Goal: Task Accomplishment & Management: Complete application form

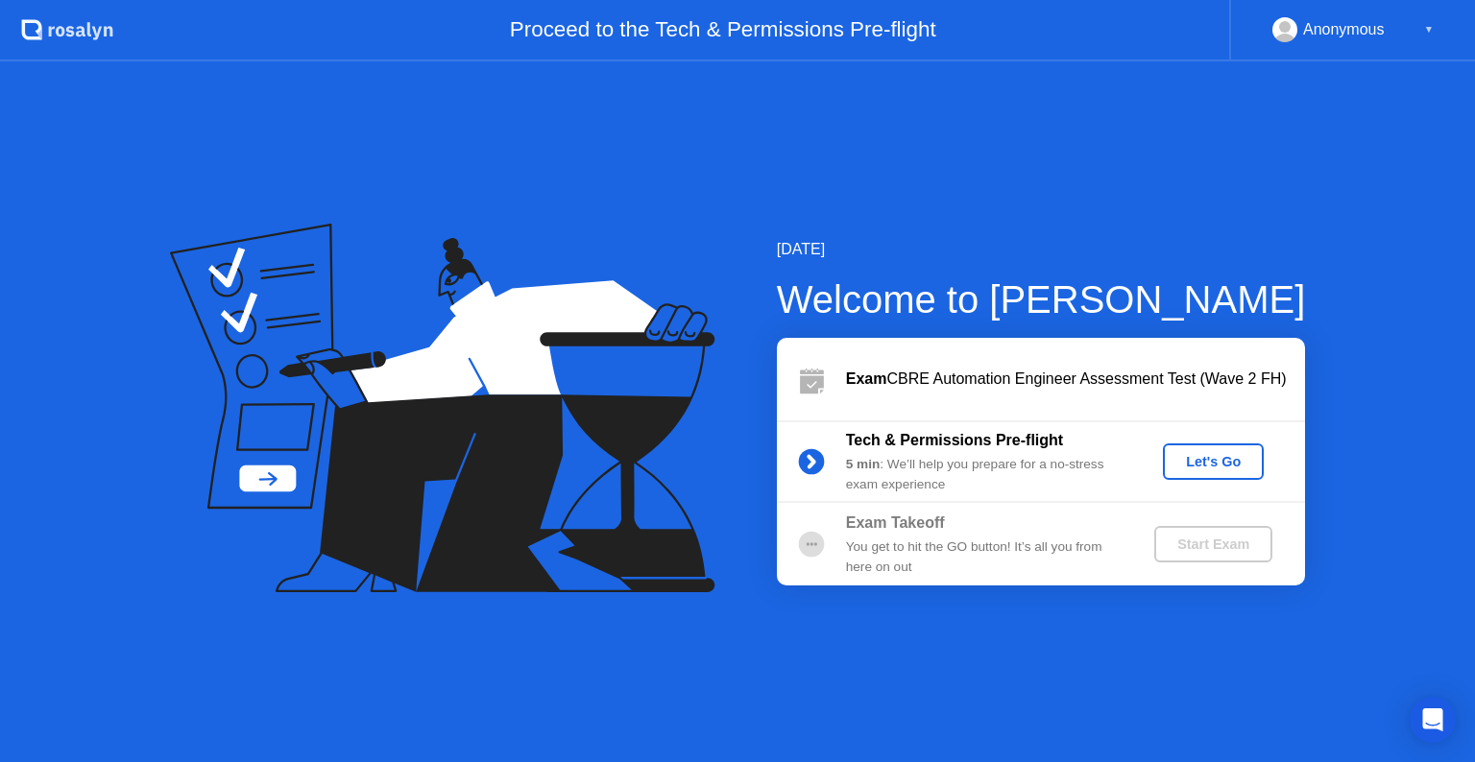
click at [1190, 464] on div "Let's Go" at bounding box center [1212, 461] width 85 height 15
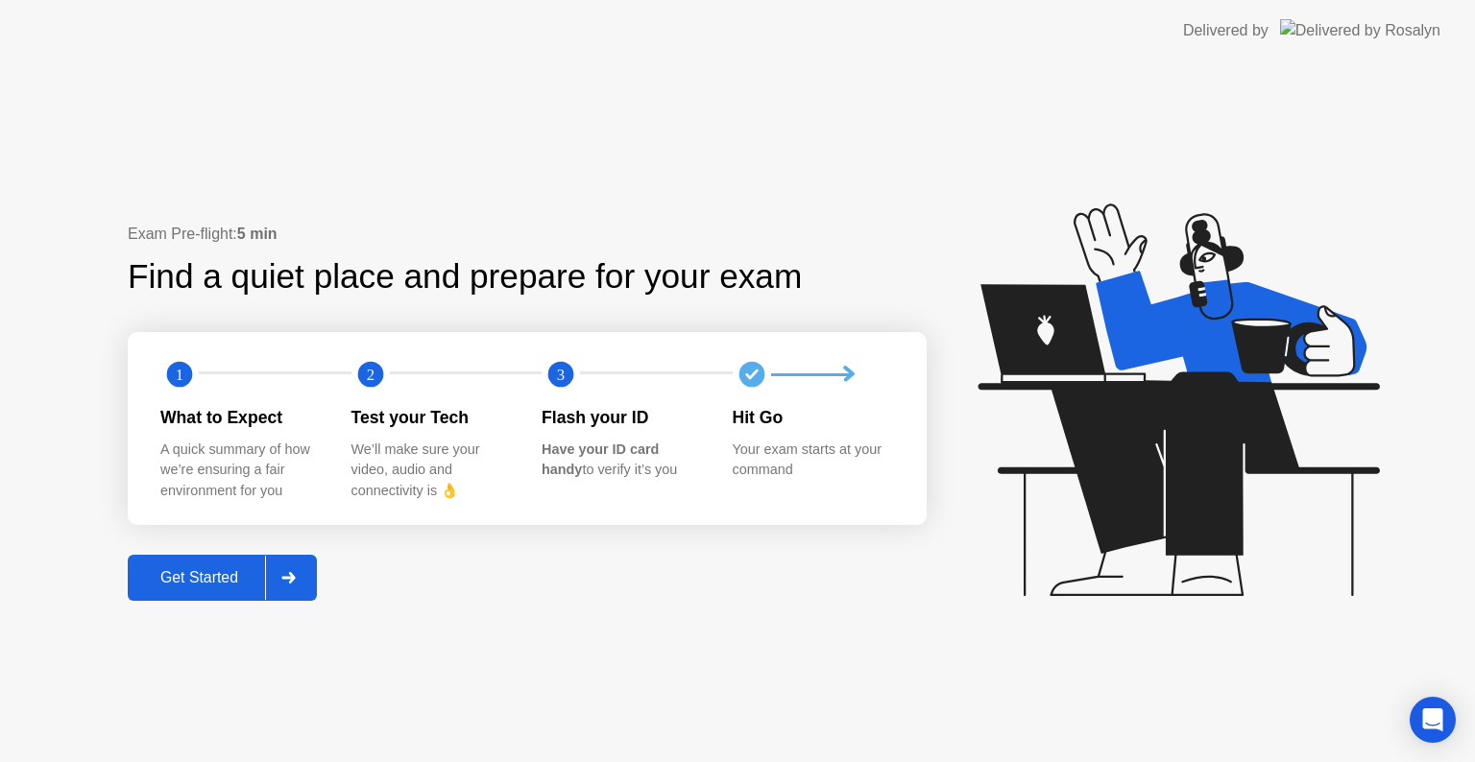
click at [236, 577] on div "Get Started" at bounding box center [199, 577] width 132 height 17
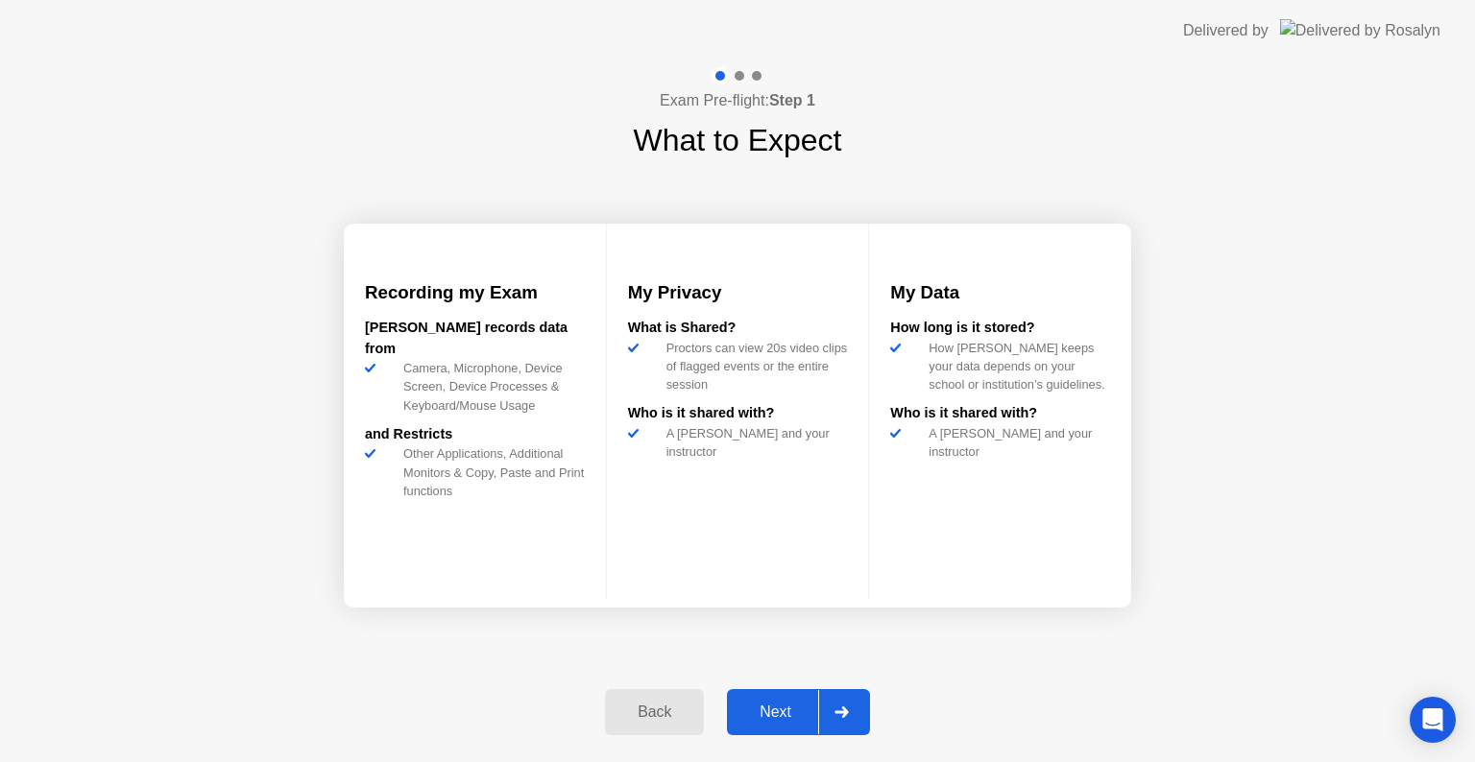
click at [781, 707] on div "Next" at bounding box center [774, 712] width 85 height 17
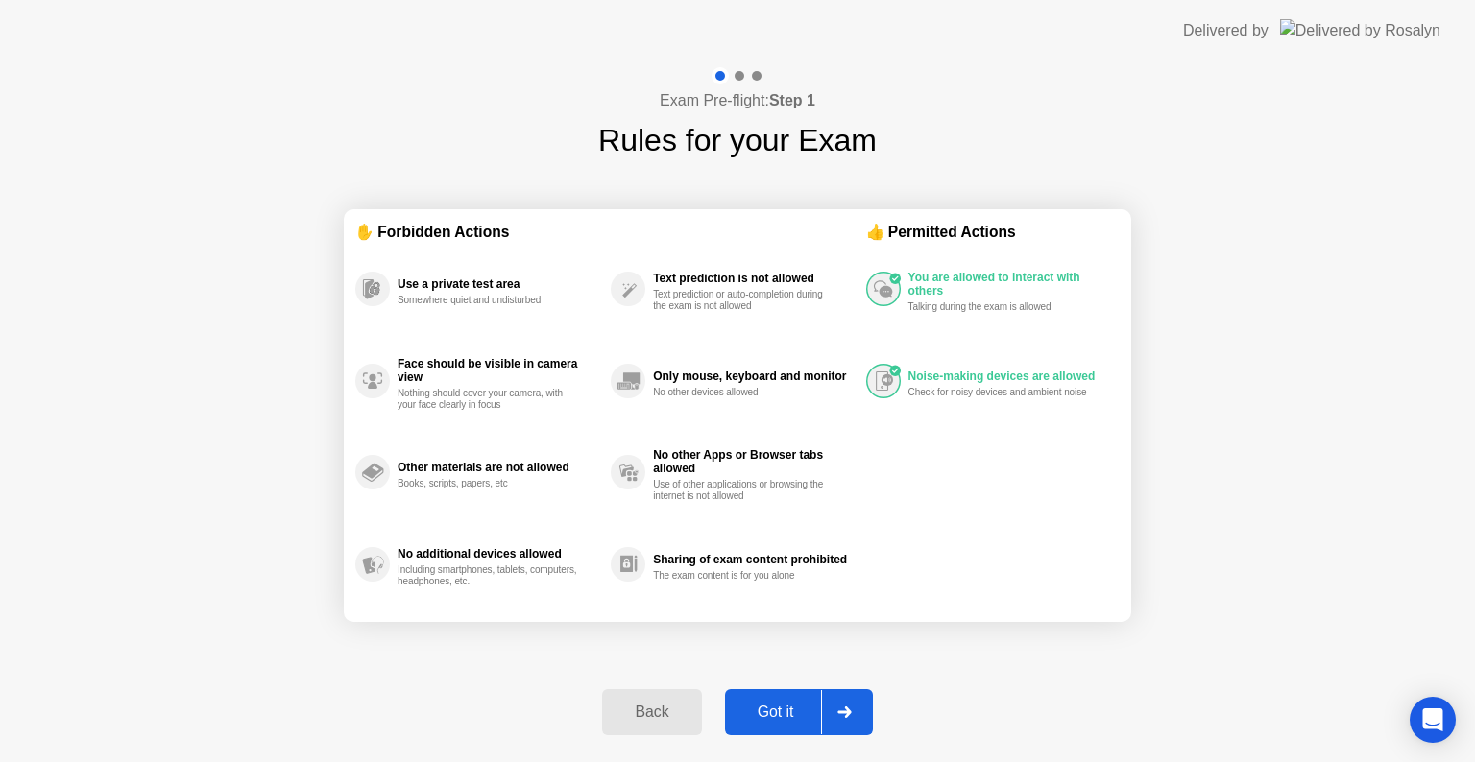
click at [960, 554] on div "You are allowed to interact with others Talking during the exam is allowed Nois…" at bounding box center [992, 427] width 253 height 368
click at [771, 706] on div "Got it" at bounding box center [776, 712] width 90 height 17
select select "**********"
select select "*******"
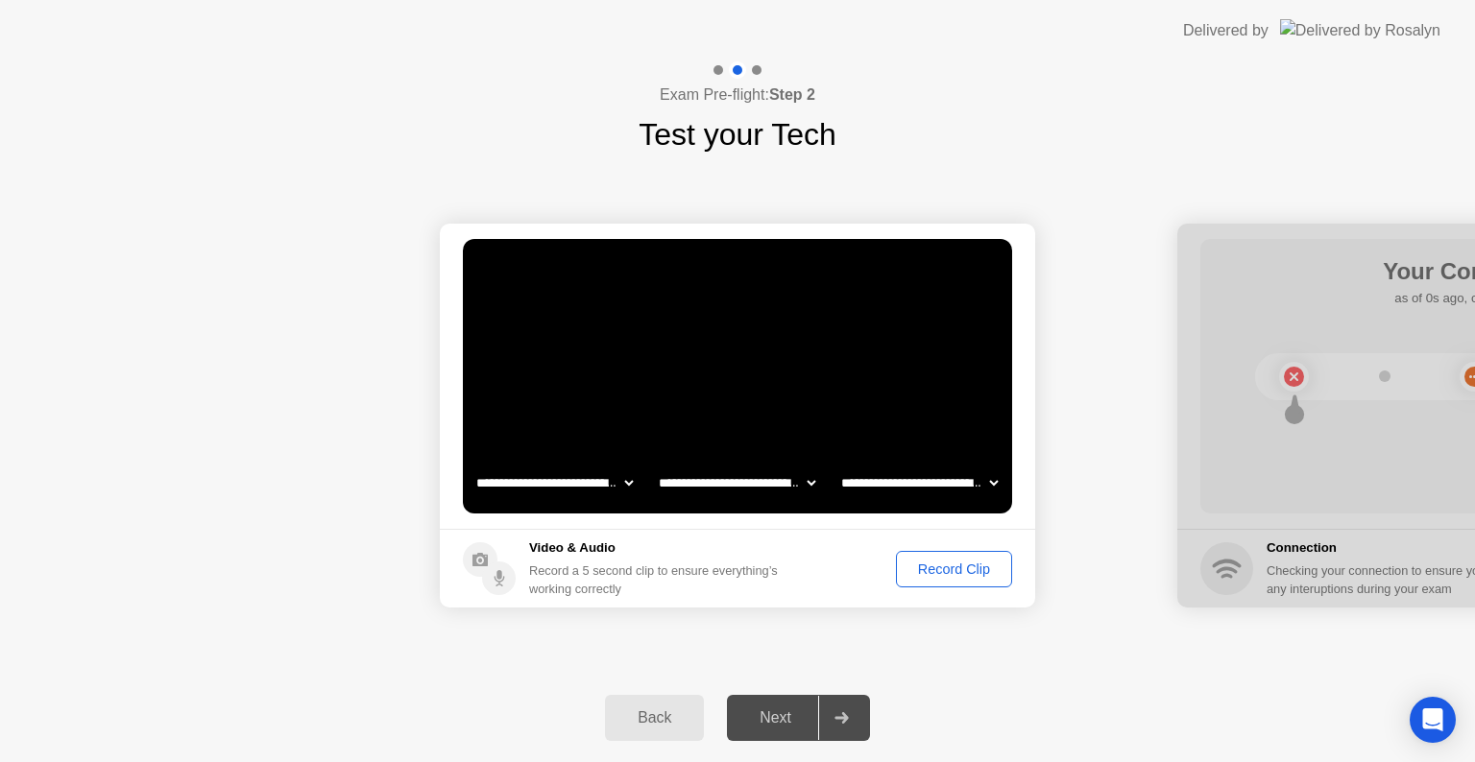
click at [940, 572] on div "Record Clip" at bounding box center [953, 569] width 103 height 15
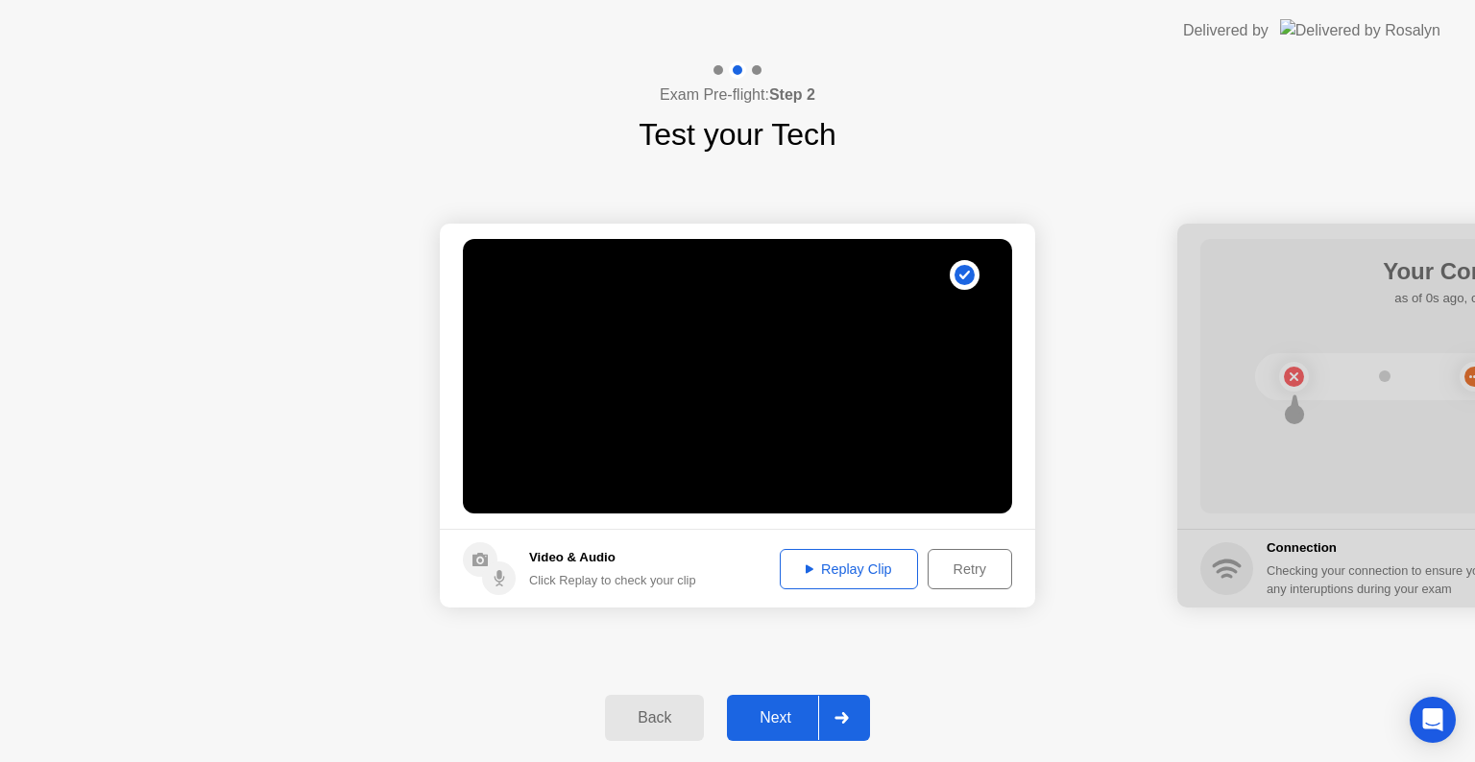
click at [819, 584] on button "Replay Clip" at bounding box center [848, 569] width 138 height 40
click at [952, 566] on div "Retry" at bounding box center [969, 569] width 71 height 15
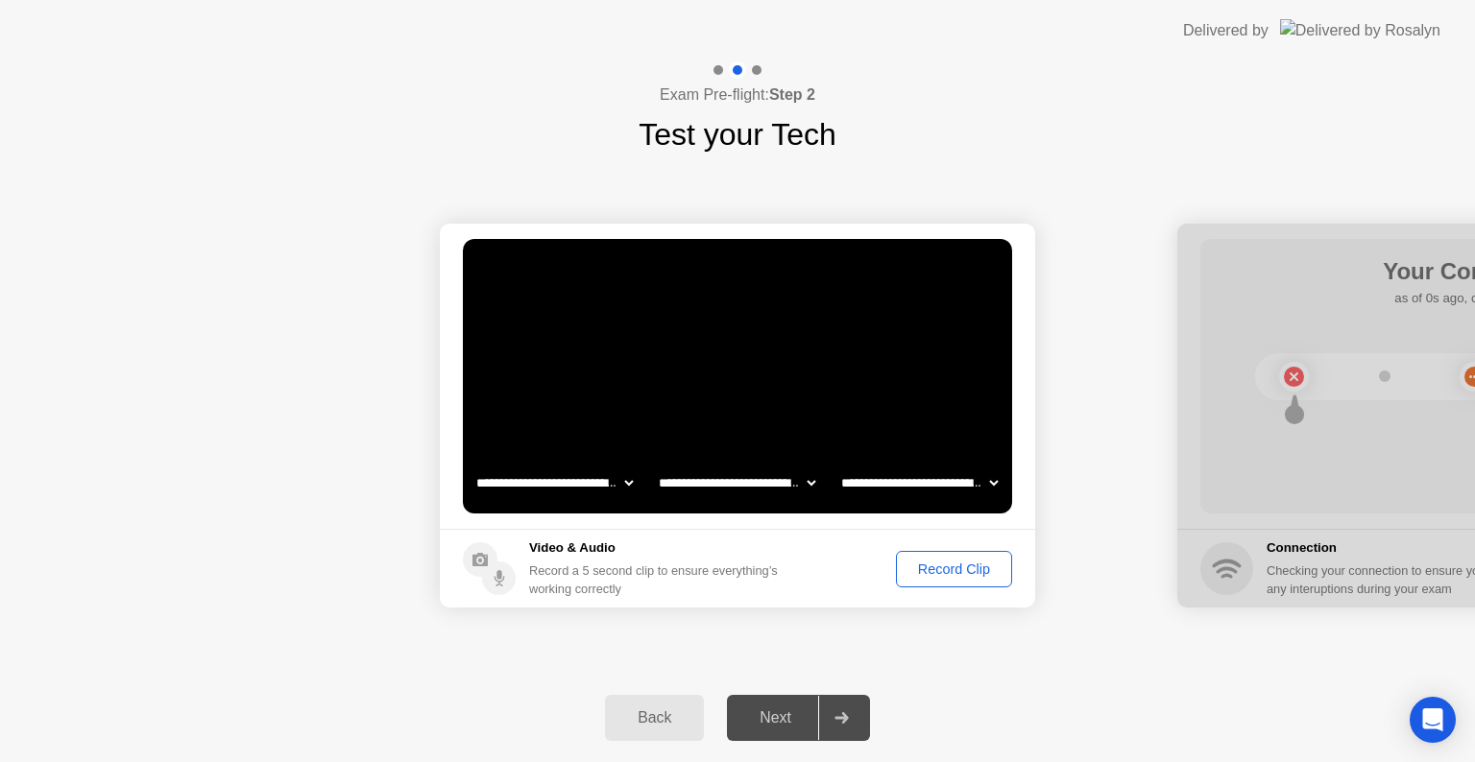
click at [952, 571] on div "Record Clip" at bounding box center [953, 569] width 103 height 15
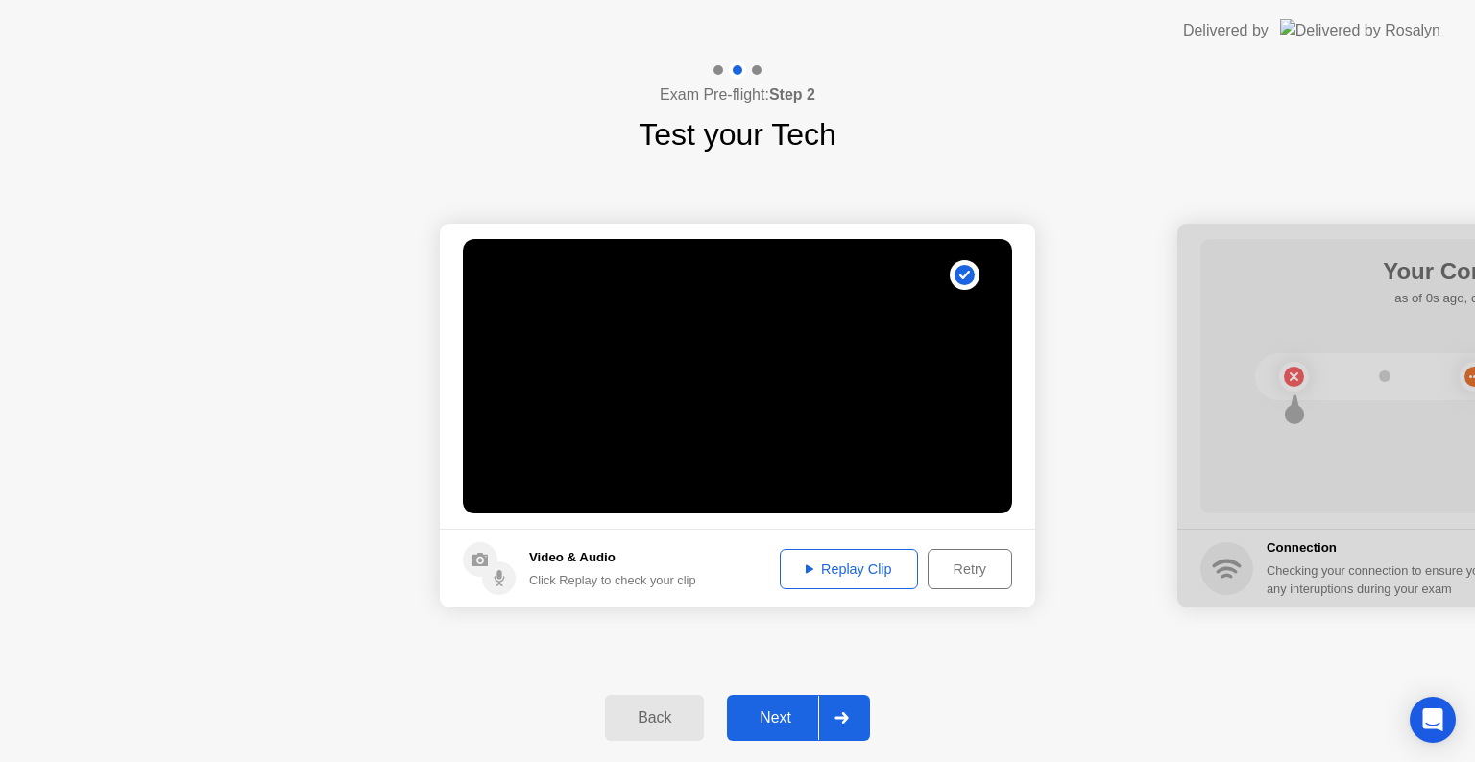
click at [857, 563] on div "Replay Clip" at bounding box center [848, 569] width 125 height 15
click at [968, 565] on div "Retry" at bounding box center [969, 569] width 71 height 15
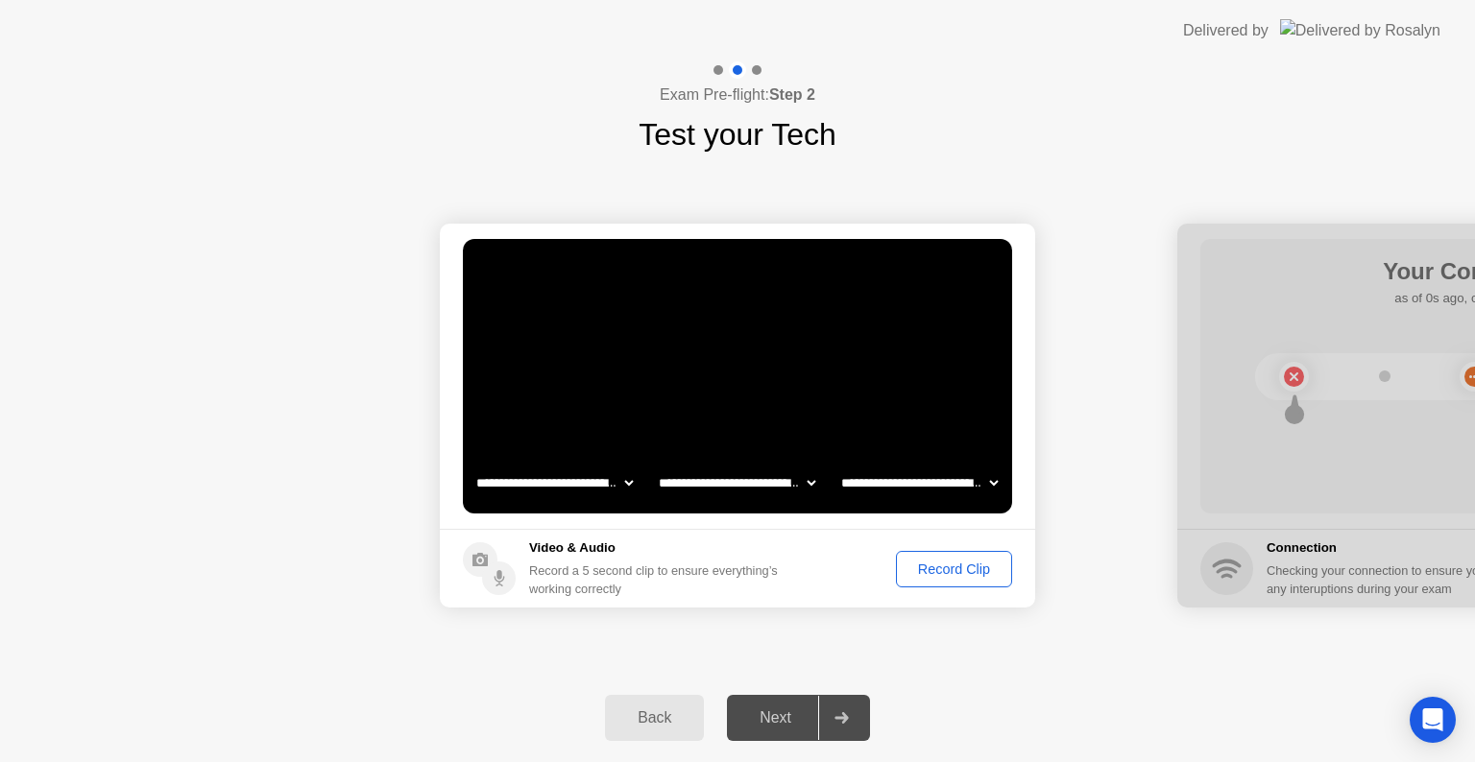
click at [907, 568] on div "Record Clip" at bounding box center [953, 569] width 103 height 15
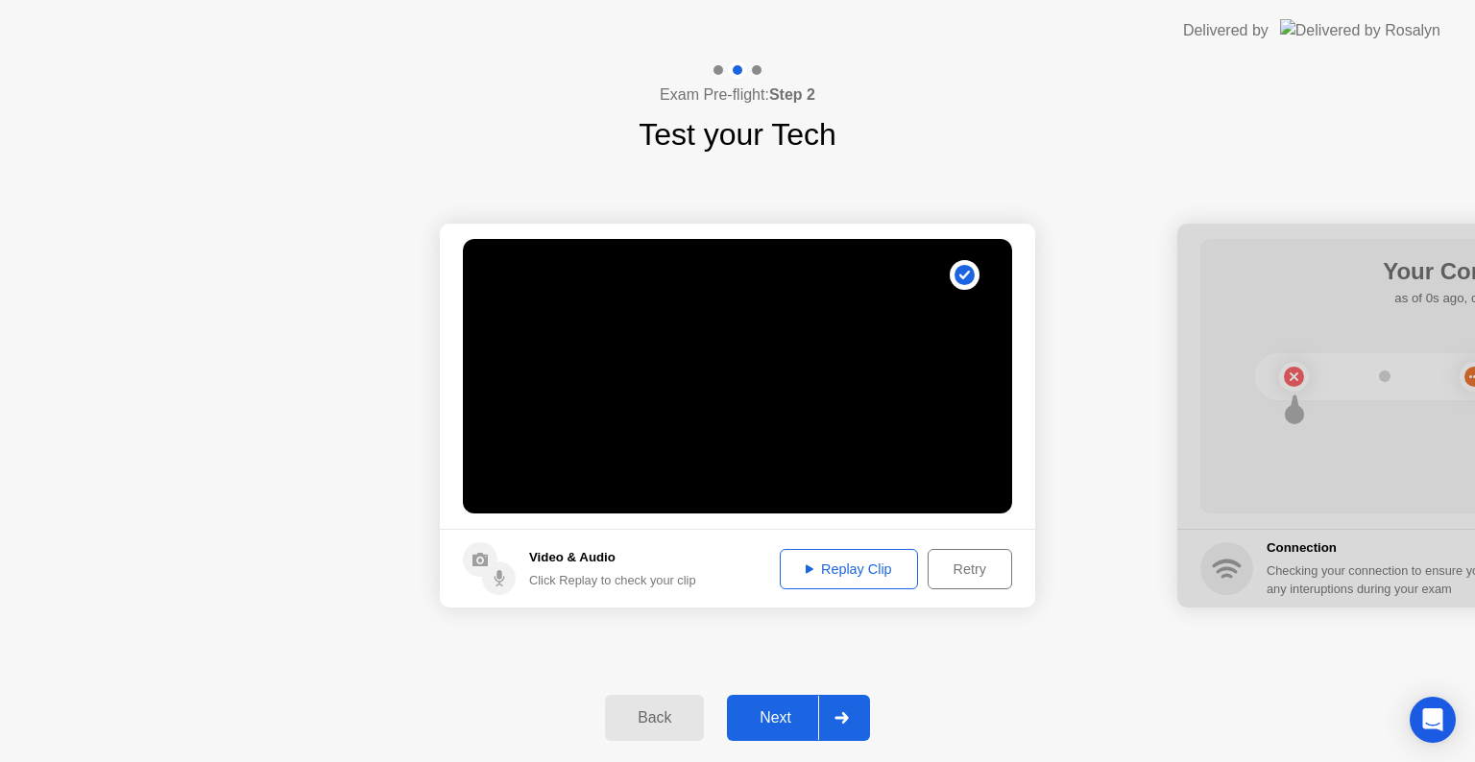
click at [853, 567] on div "Replay Clip" at bounding box center [848, 569] width 125 height 15
click at [806, 715] on div "Next" at bounding box center [774, 717] width 85 height 17
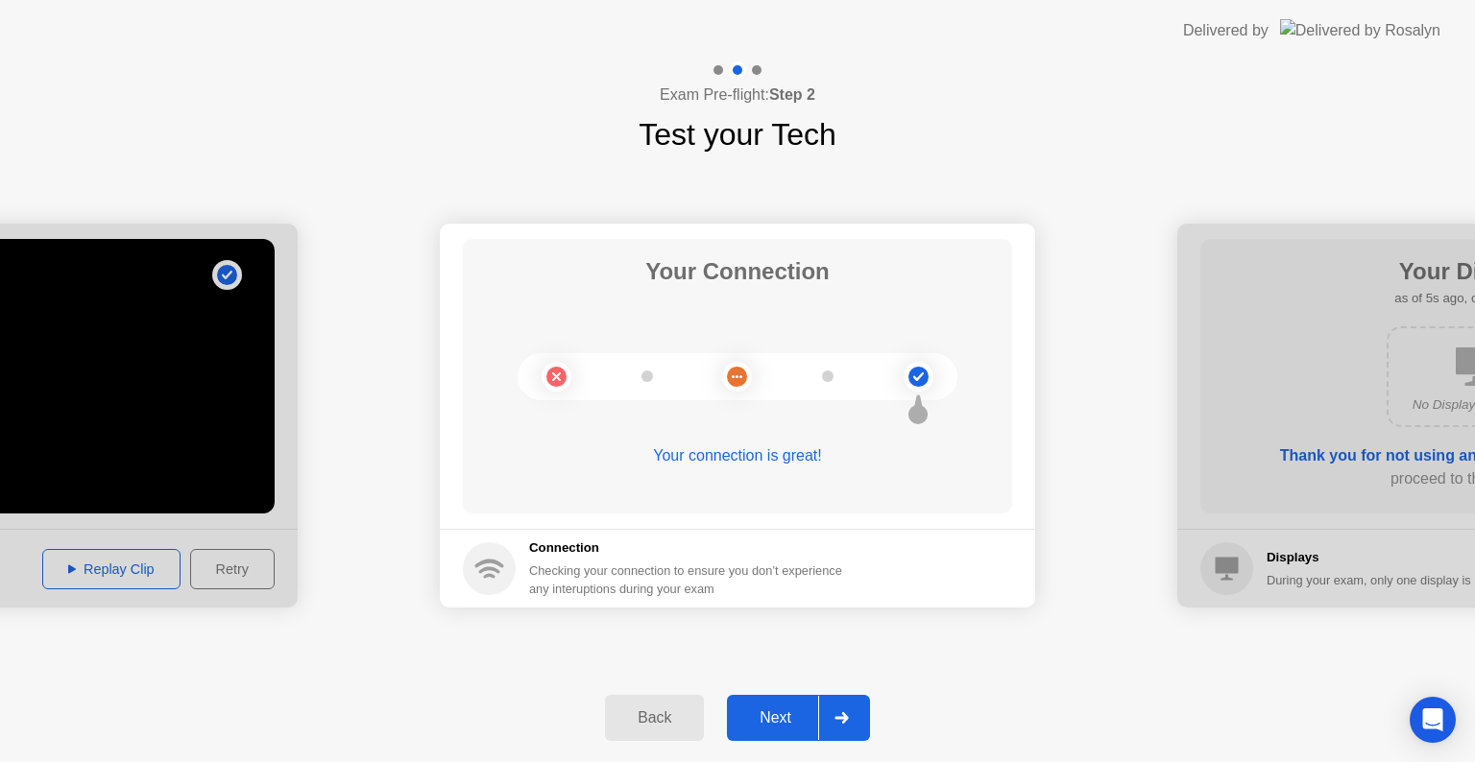
click at [768, 703] on button "Next" at bounding box center [798, 718] width 143 height 46
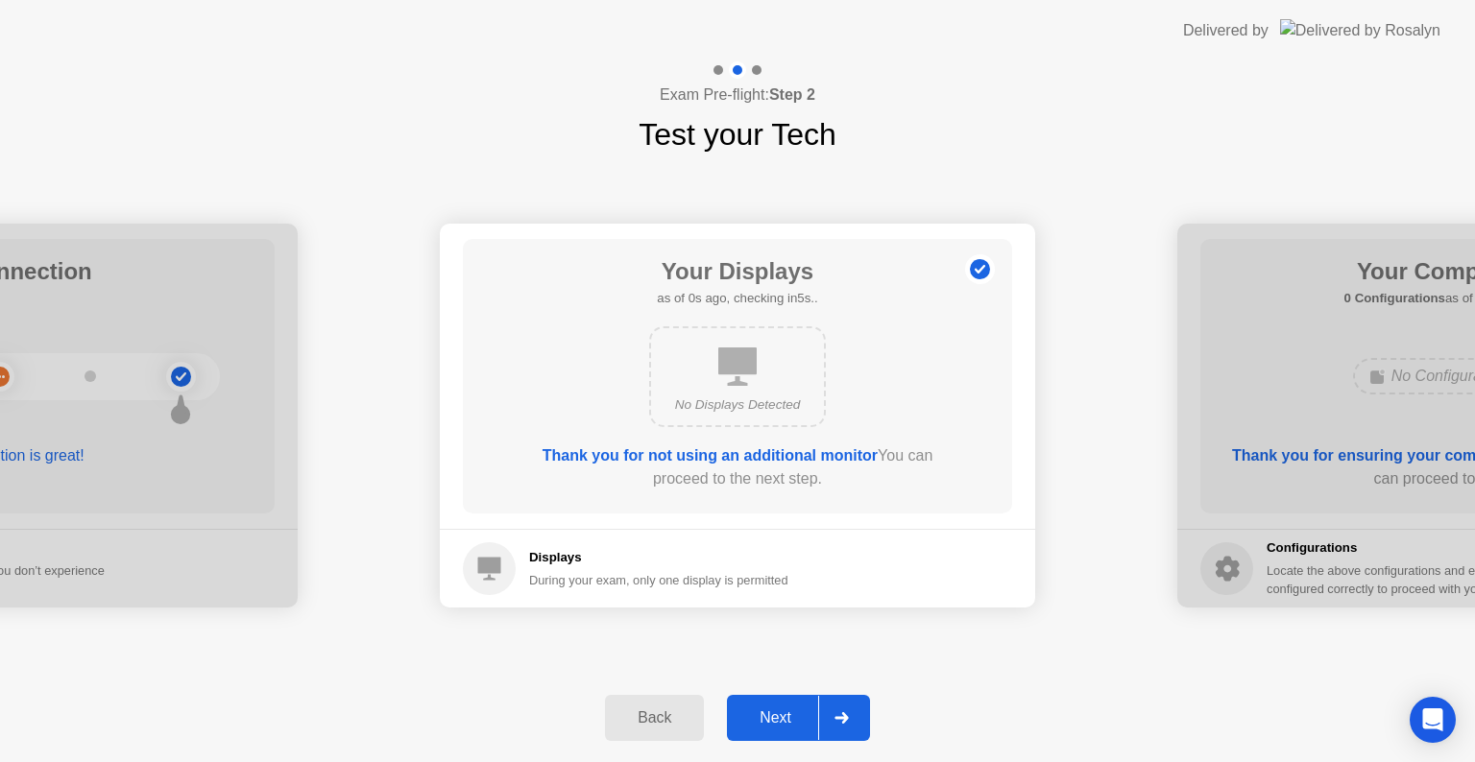
click at [785, 727] on div "Next" at bounding box center [774, 717] width 85 height 17
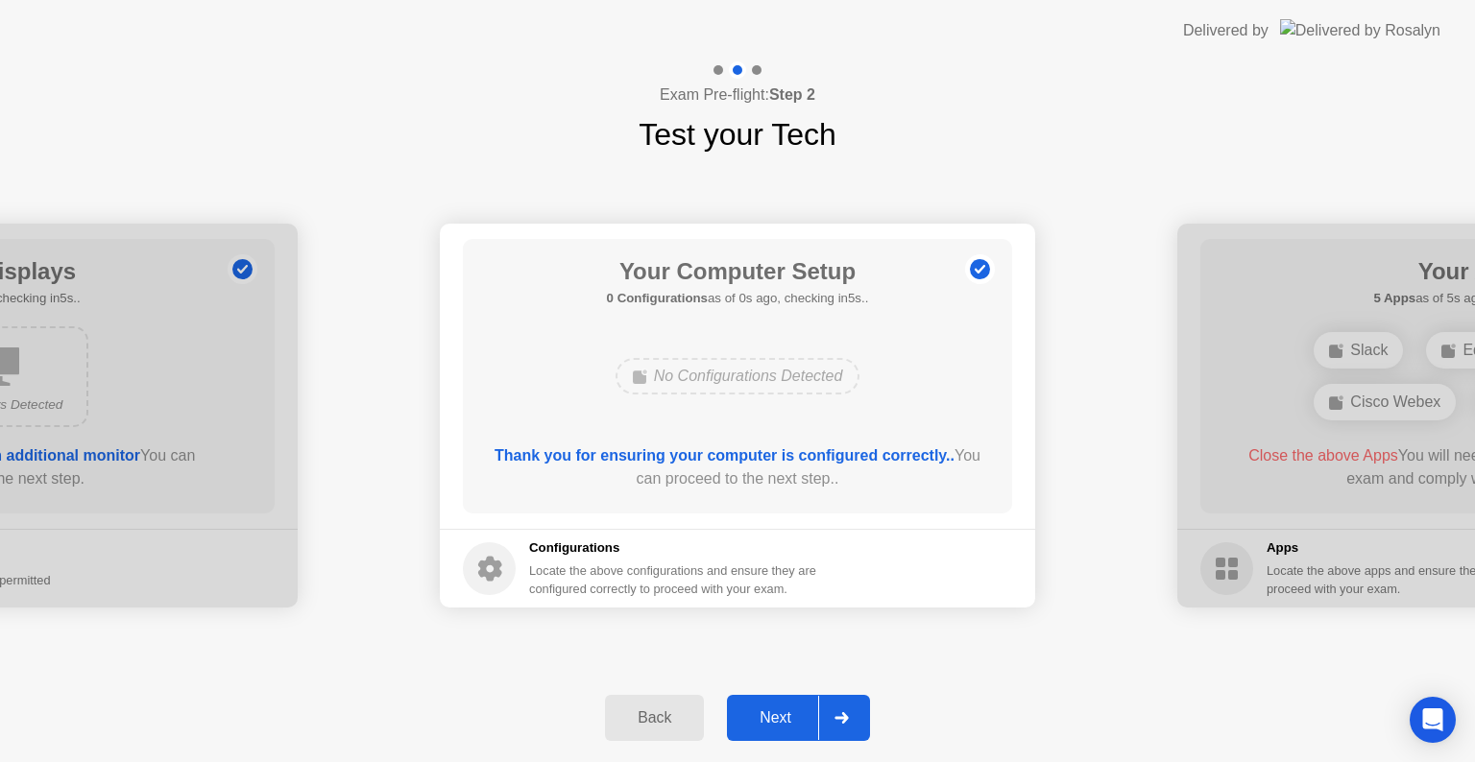
click at [784, 715] on div "Next" at bounding box center [774, 717] width 85 height 17
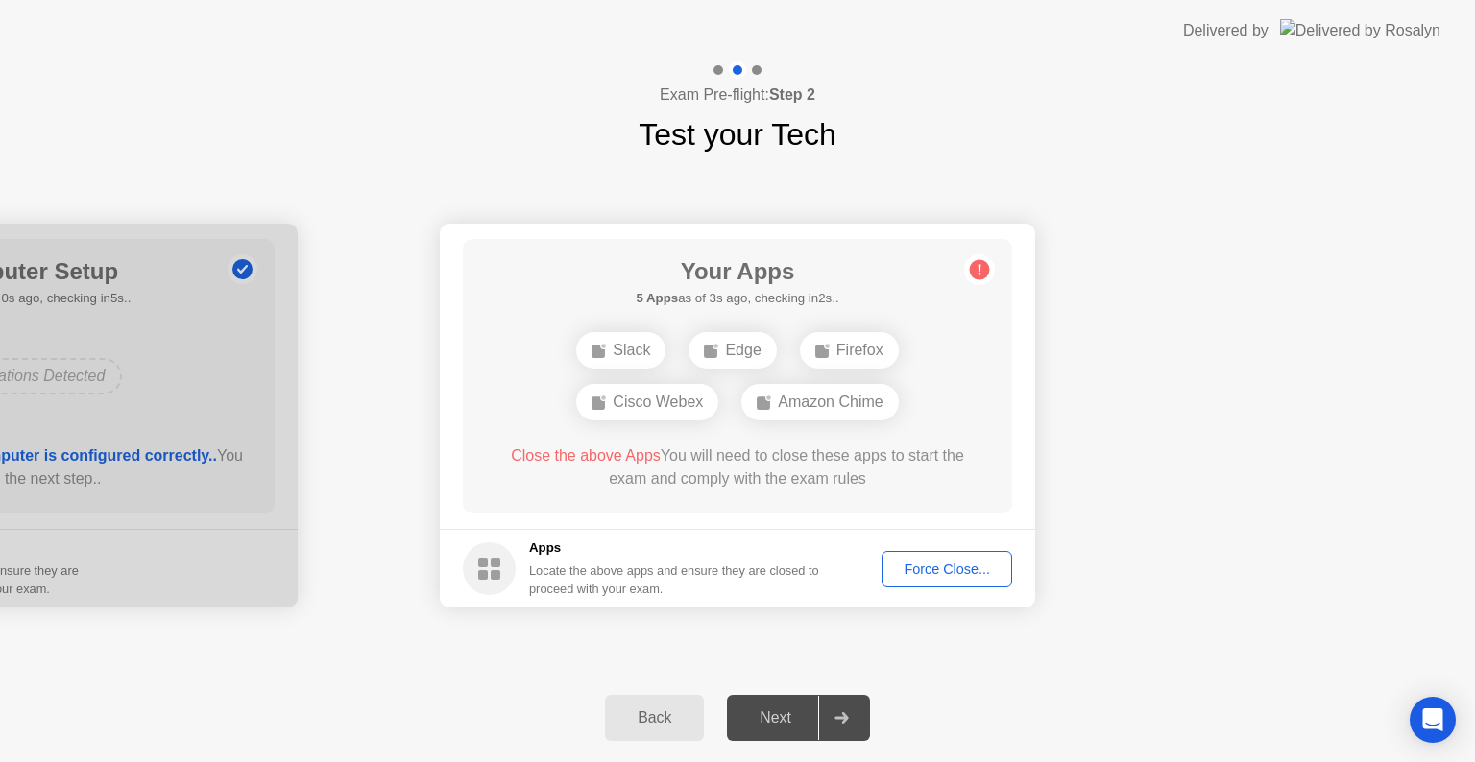
click at [925, 564] on div "Force Close..." at bounding box center [946, 569] width 117 height 15
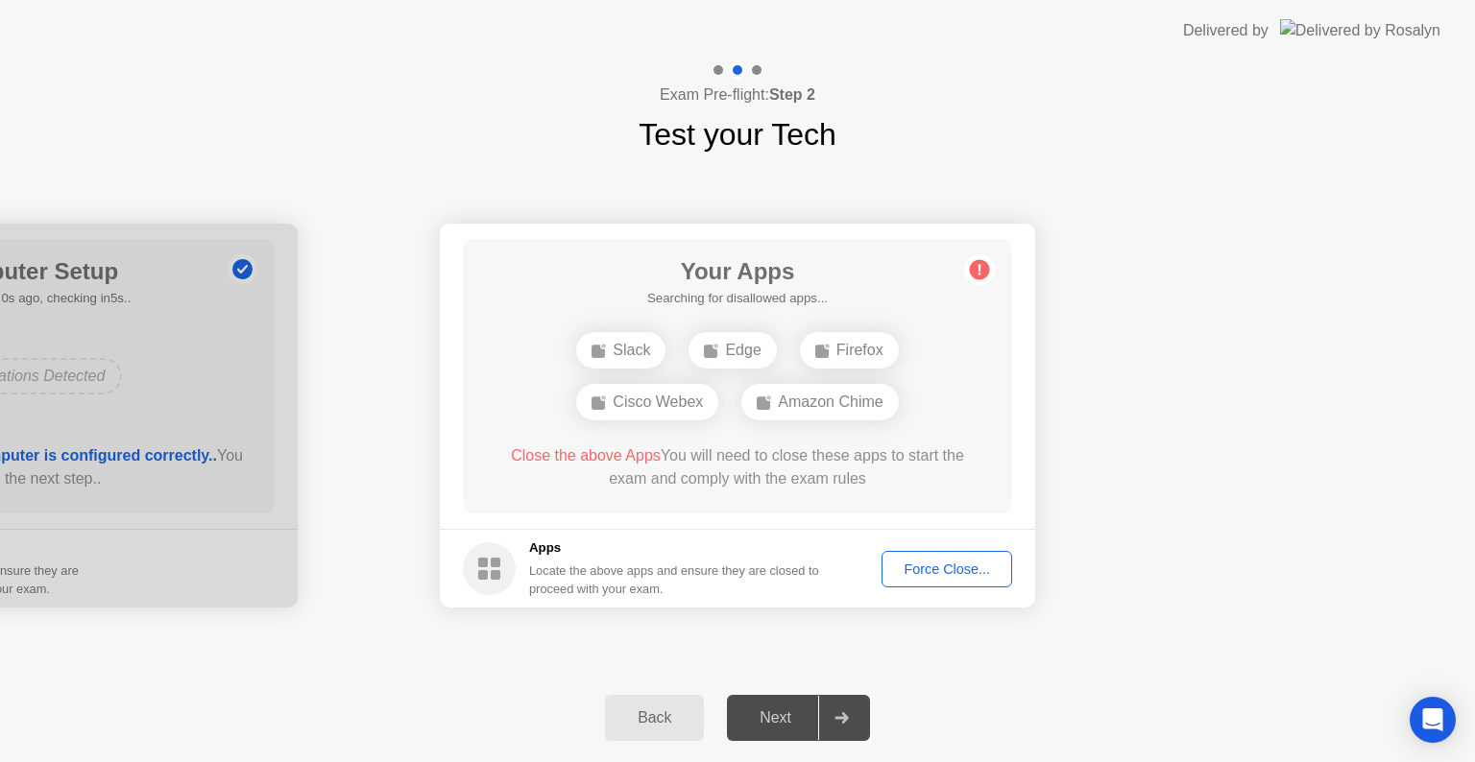
click at [918, 569] on div "Force Close..." at bounding box center [946, 569] width 117 height 15
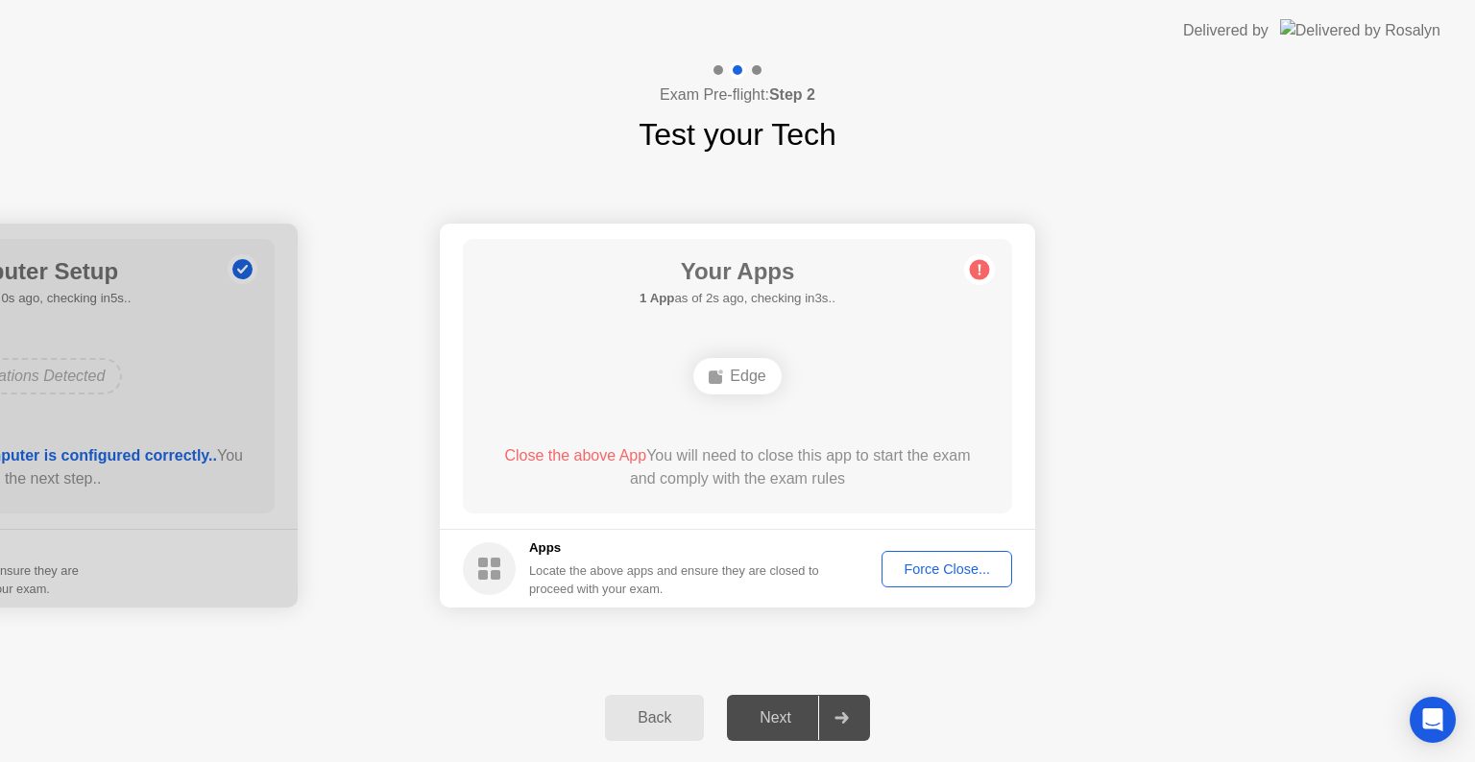
click at [915, 576] on div "Force Close..." at bounding box center [946, 569] width 117 height 15
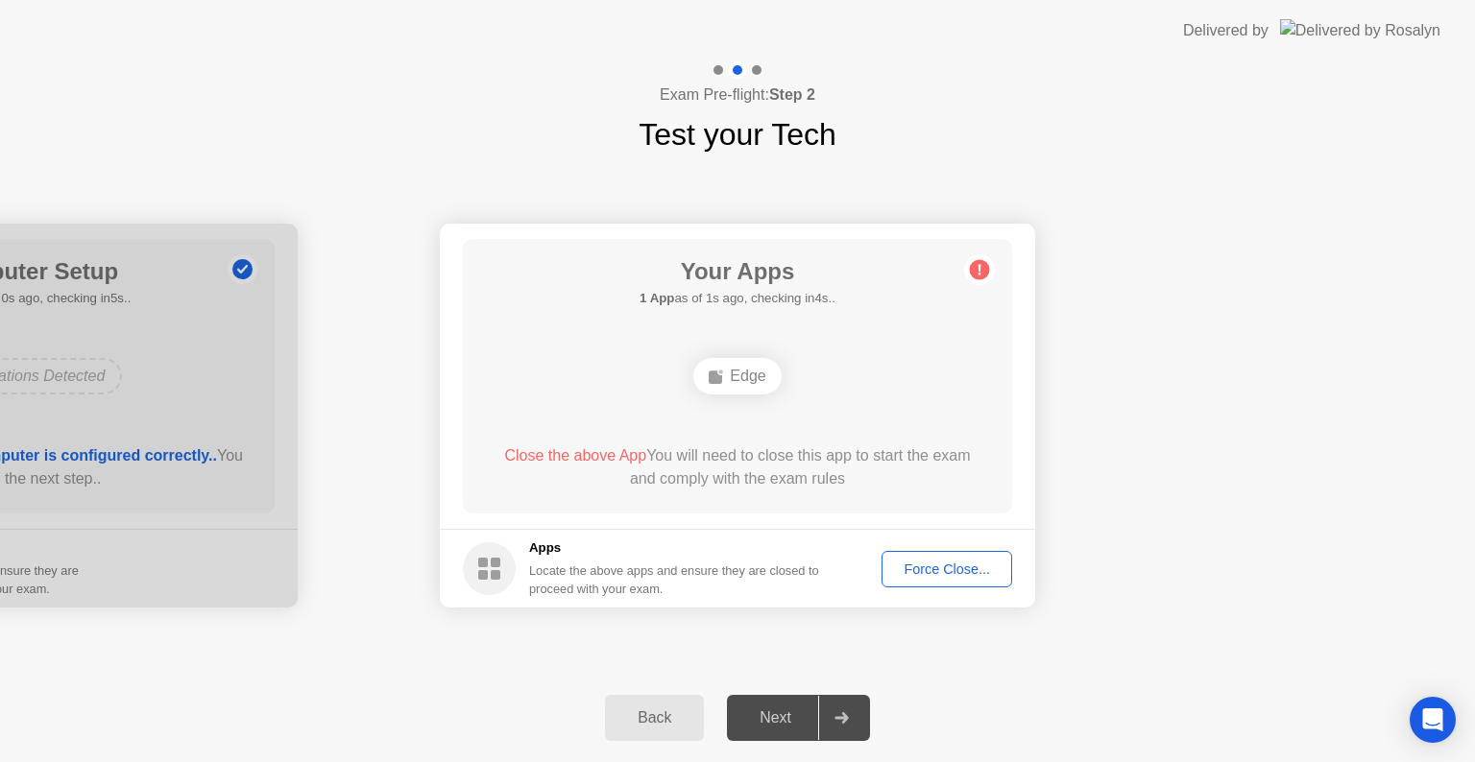
click at [910, 568] on div "Force Close..." at bounding box center [946, 569] width 117 height 15
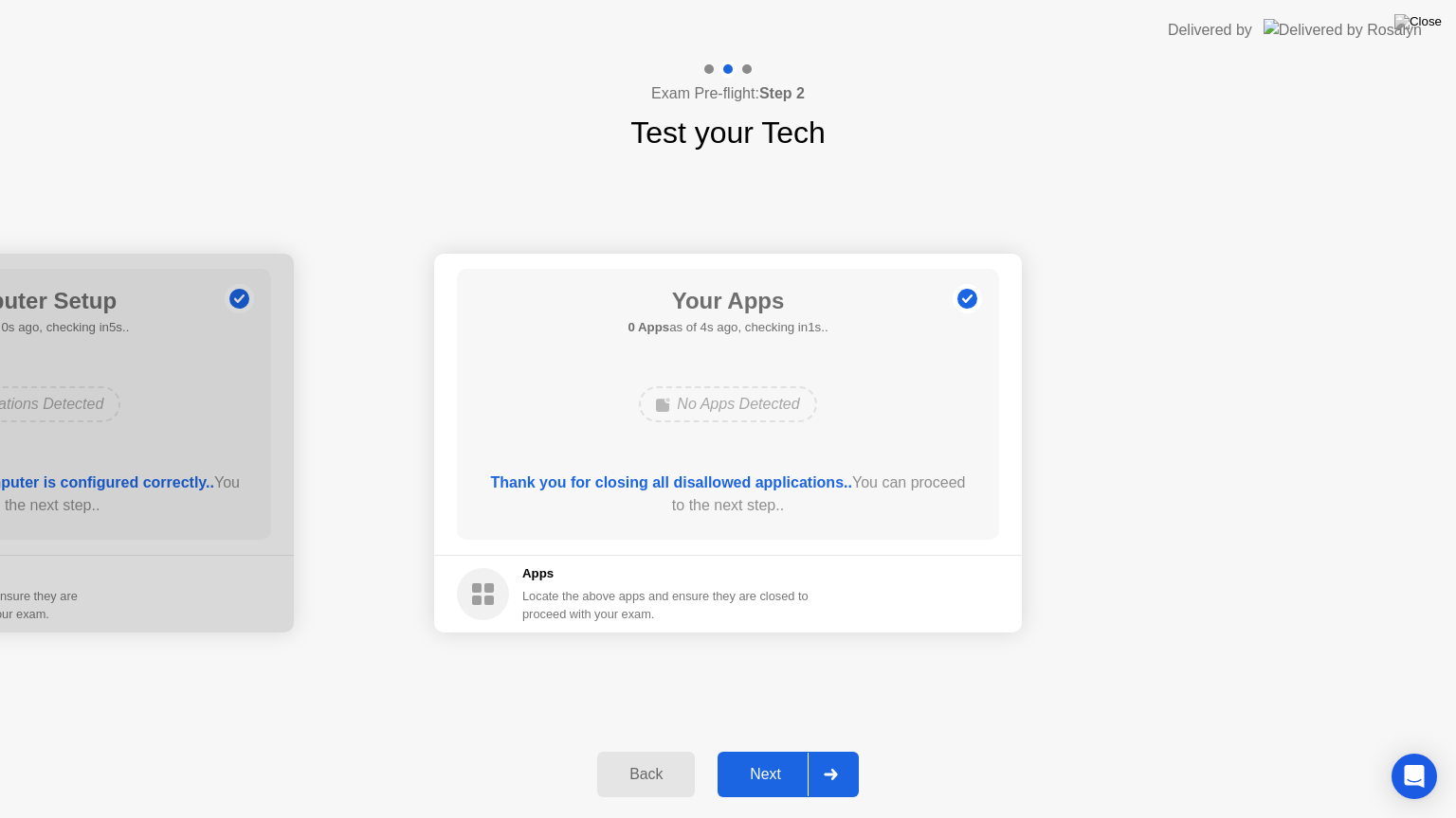
click at [764, 751] on div "Next" at bounding box center [764, 775] width 84 height 17
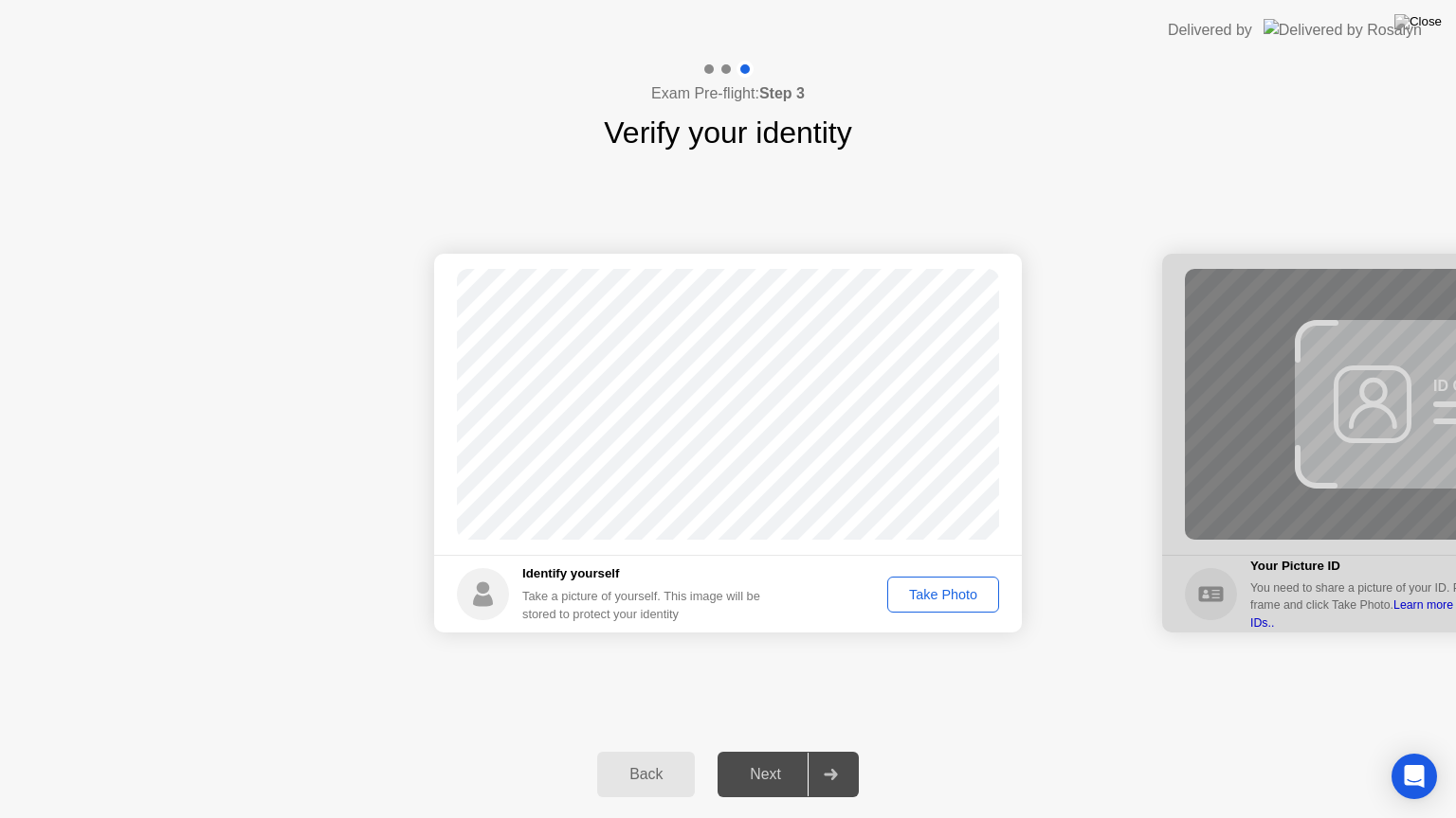
click at [915, 595] on div "Take Photo" at bounding box center [943, 594] width 99 height 15
click at [830, 751] on icon at bounding box center [830, 775] width 14 height 12
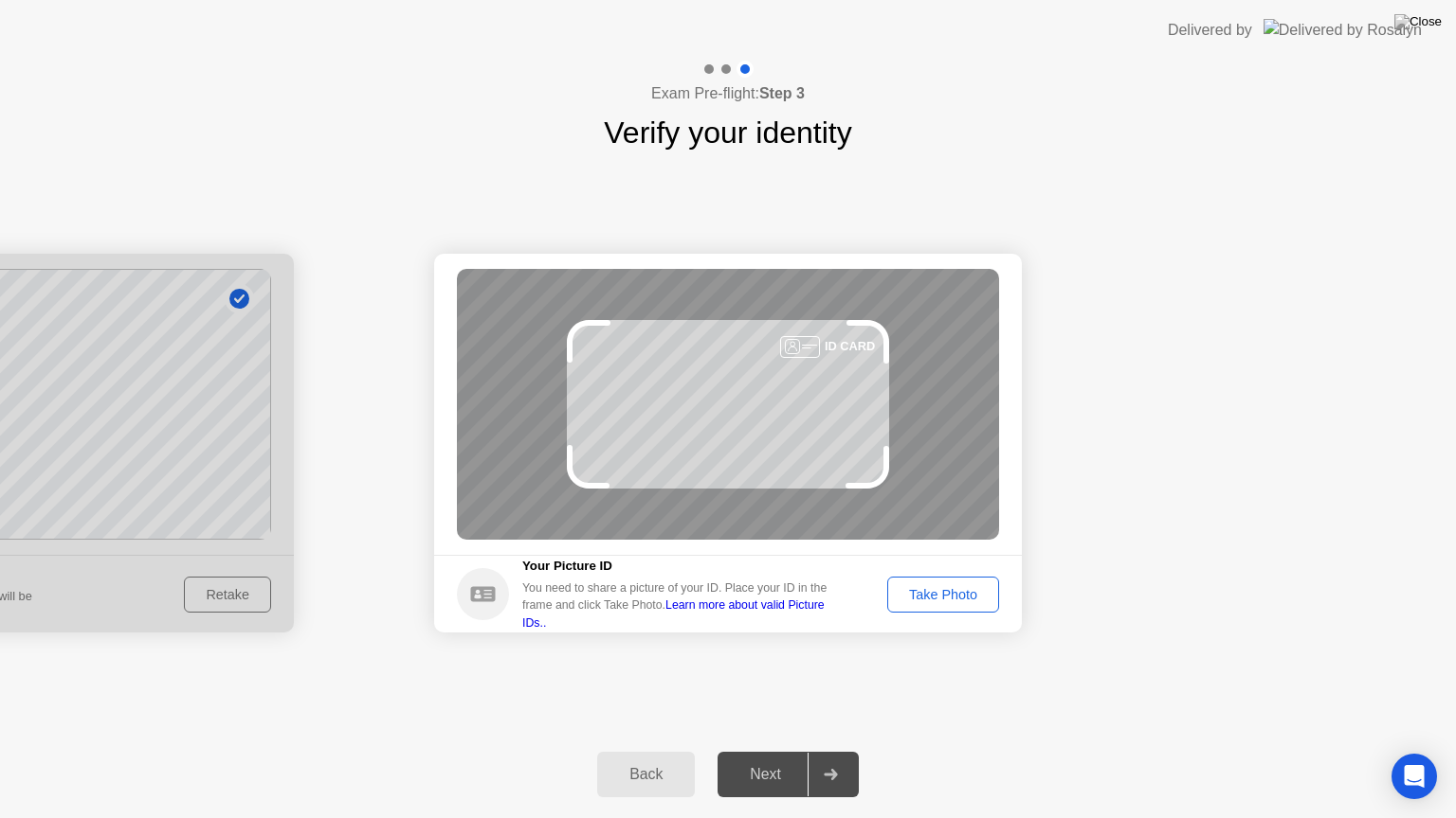
click at [969, 604] on button "Take Photo" at bounding box center [943, 595] width 112 height 36
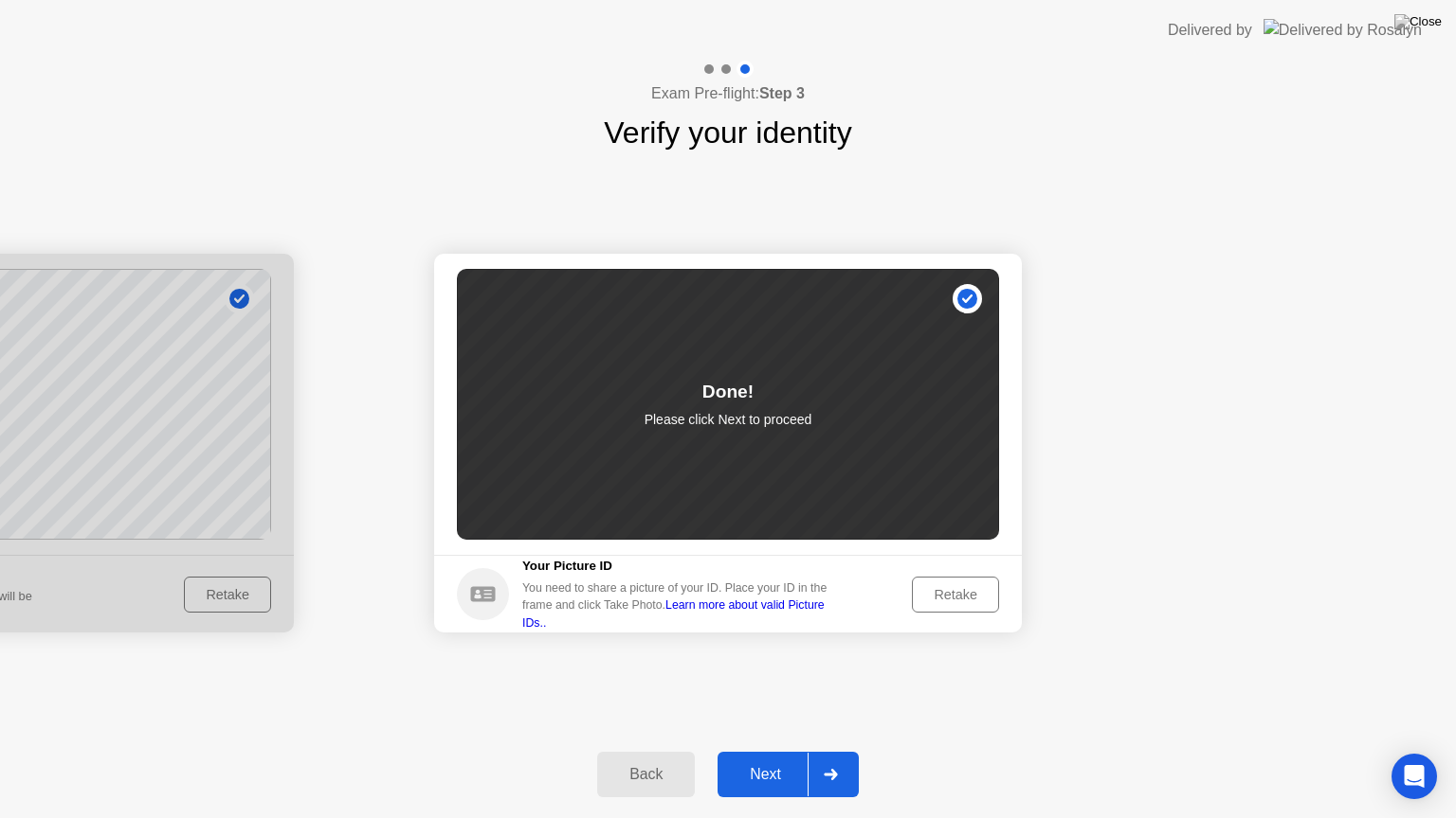
click at [758, 751] on button "Next" at bounding box center [788, 775] width 141 height 45
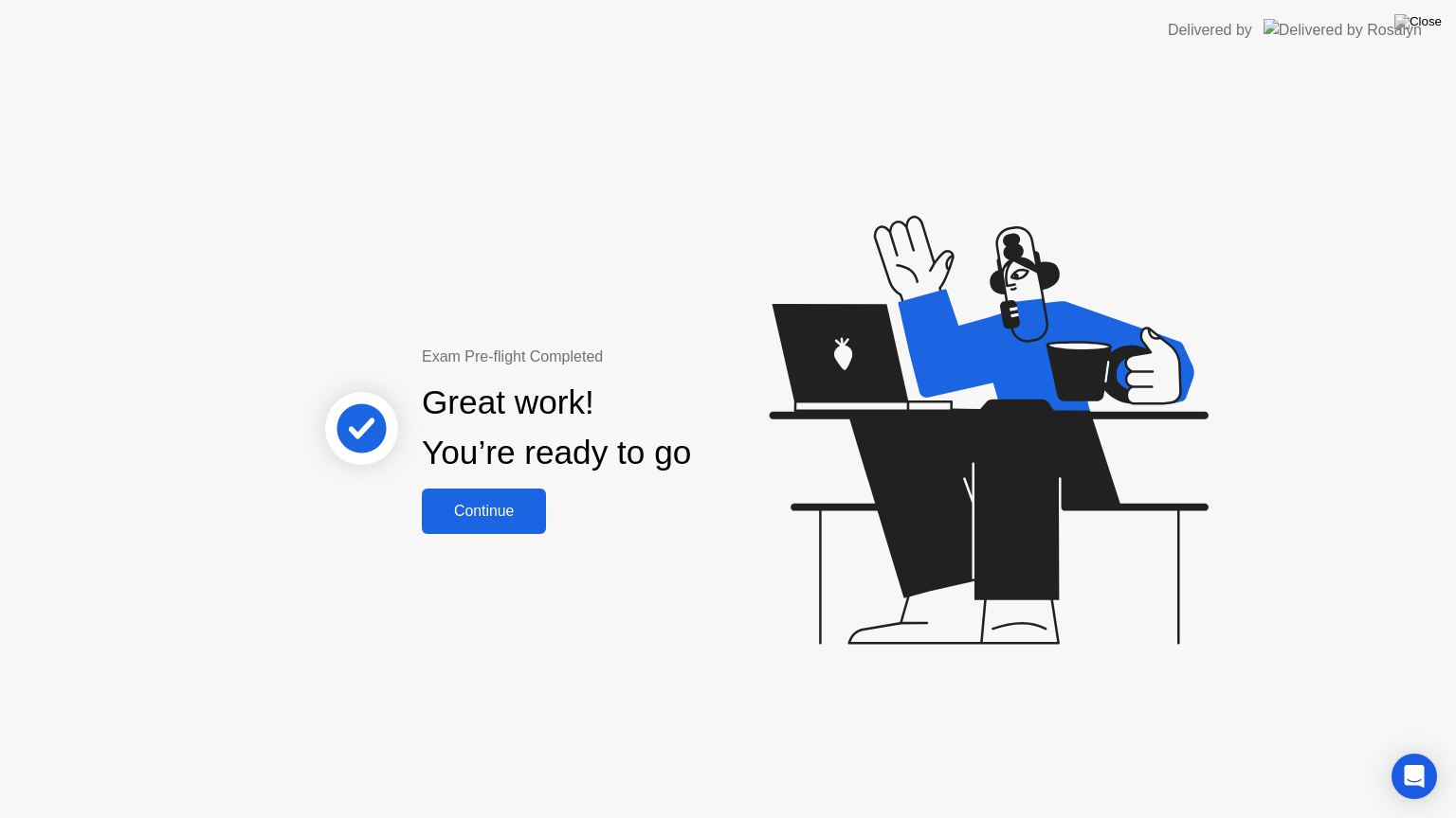
click at [522, 517] on div "Continue" at bounding box center [484, 511] width 113 height 17
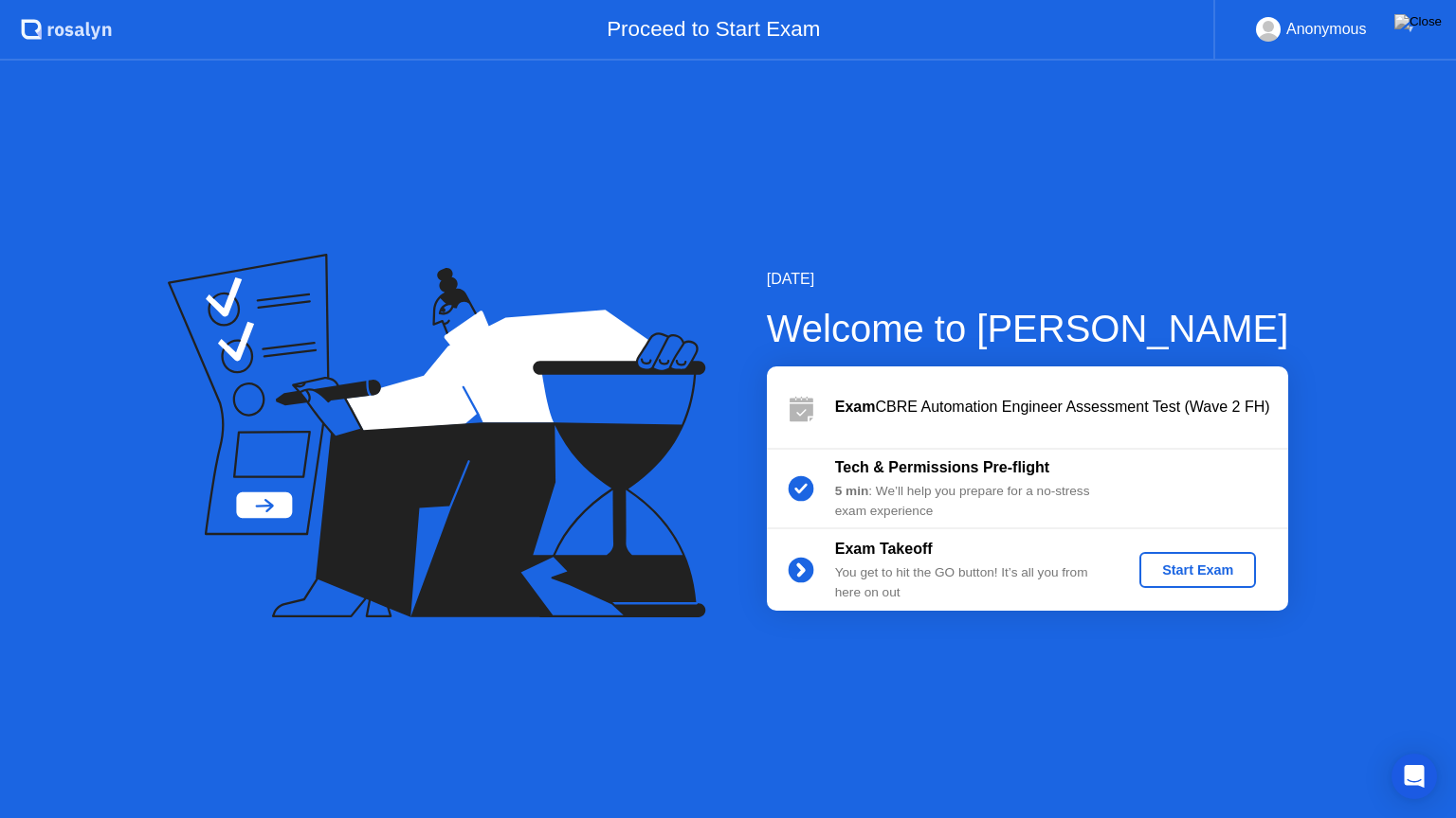
click at [989, 492] on div "5 min : We’ll help you prepare for a no-stress exam experience" at bounding box center [971, 501] width 272 height 38
click at [1173, 563] on div "Start Exam" at bounding box center [1197, 569] width 102 height 15
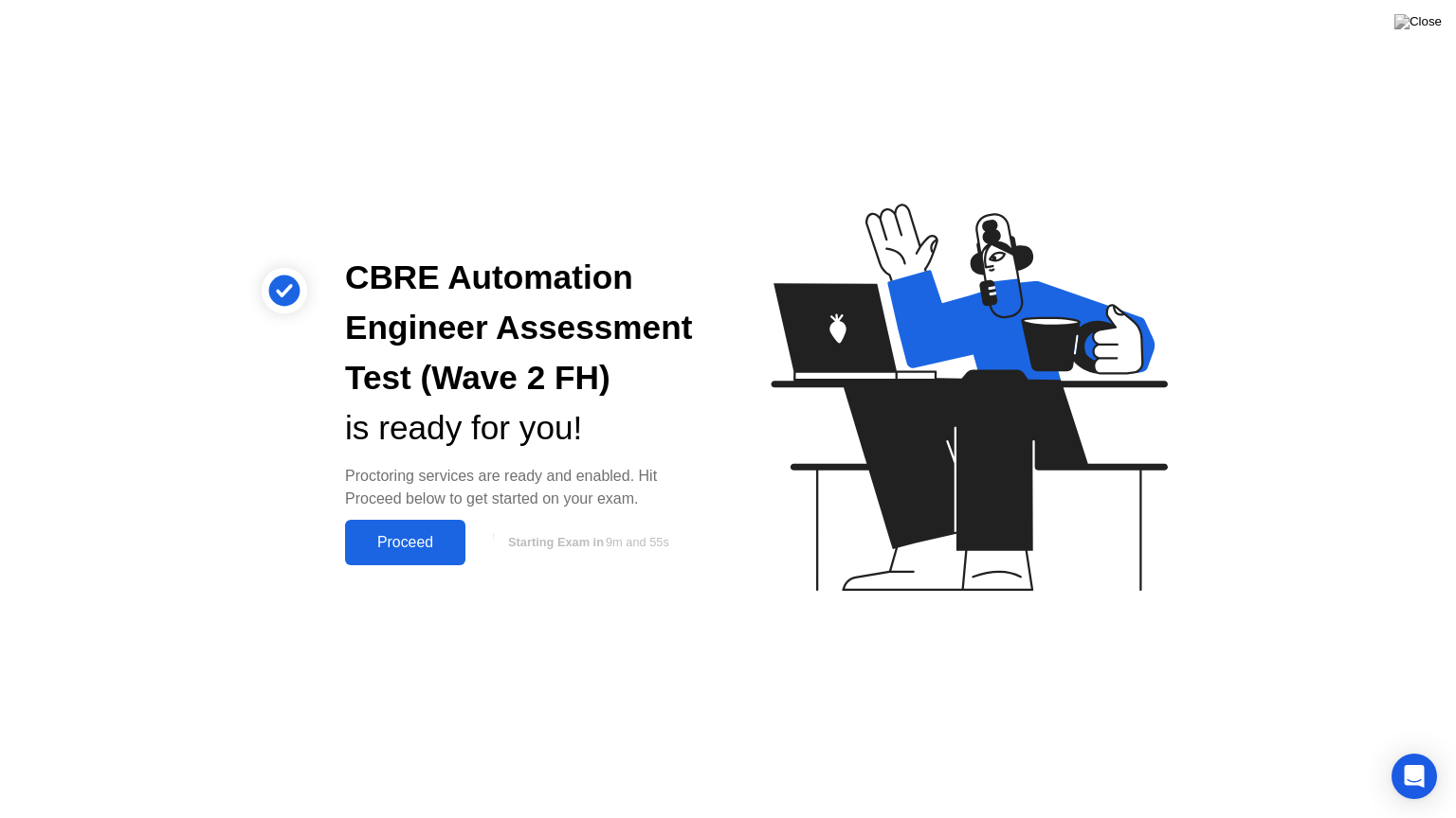
click at [425, 552] on div "Proceed" at bounding box center [405, 542] width 109 height 17
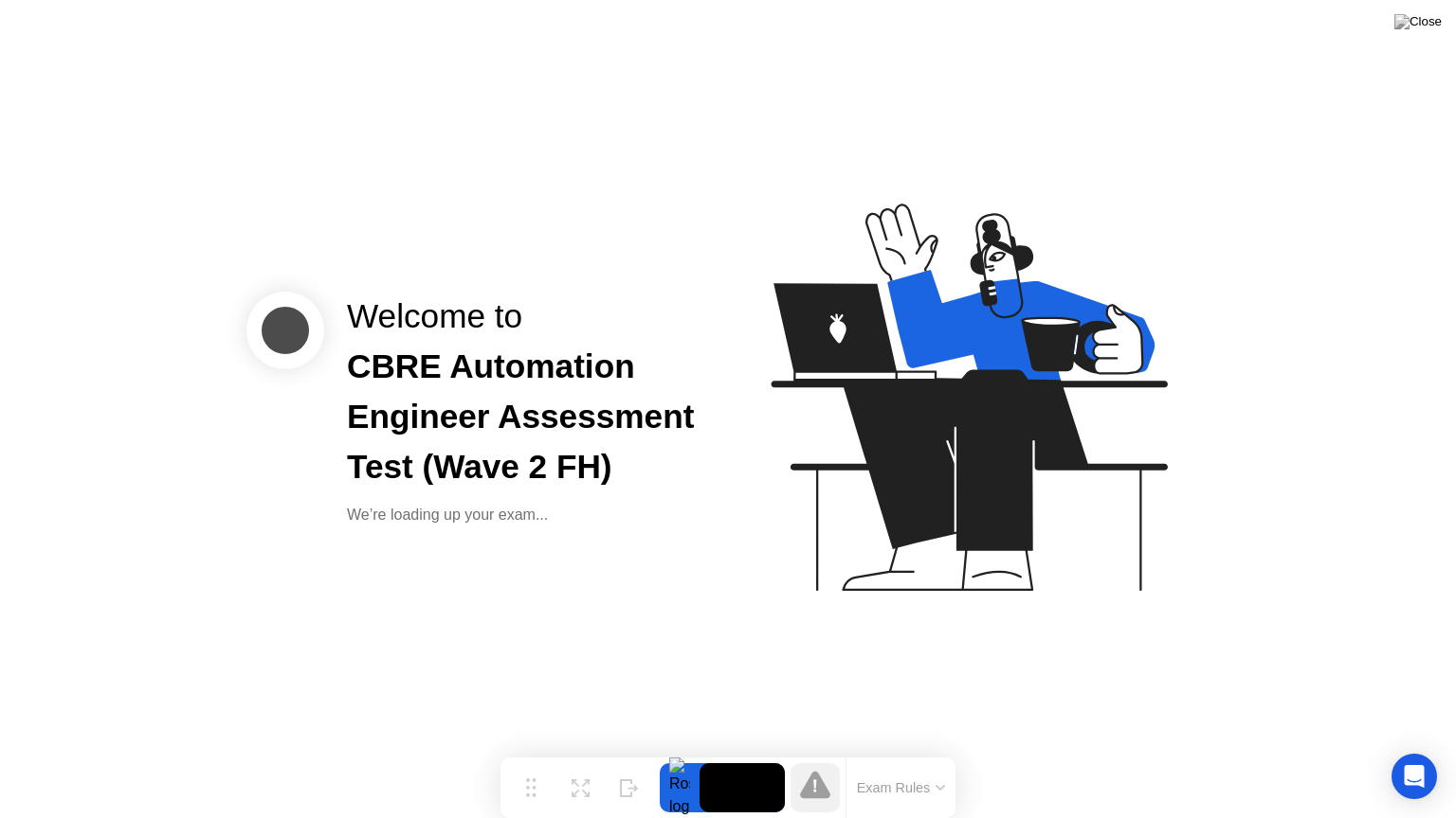
click at [944, 751] on button "Exam Rules" at bounding box center [901, 787] width 101 height 17
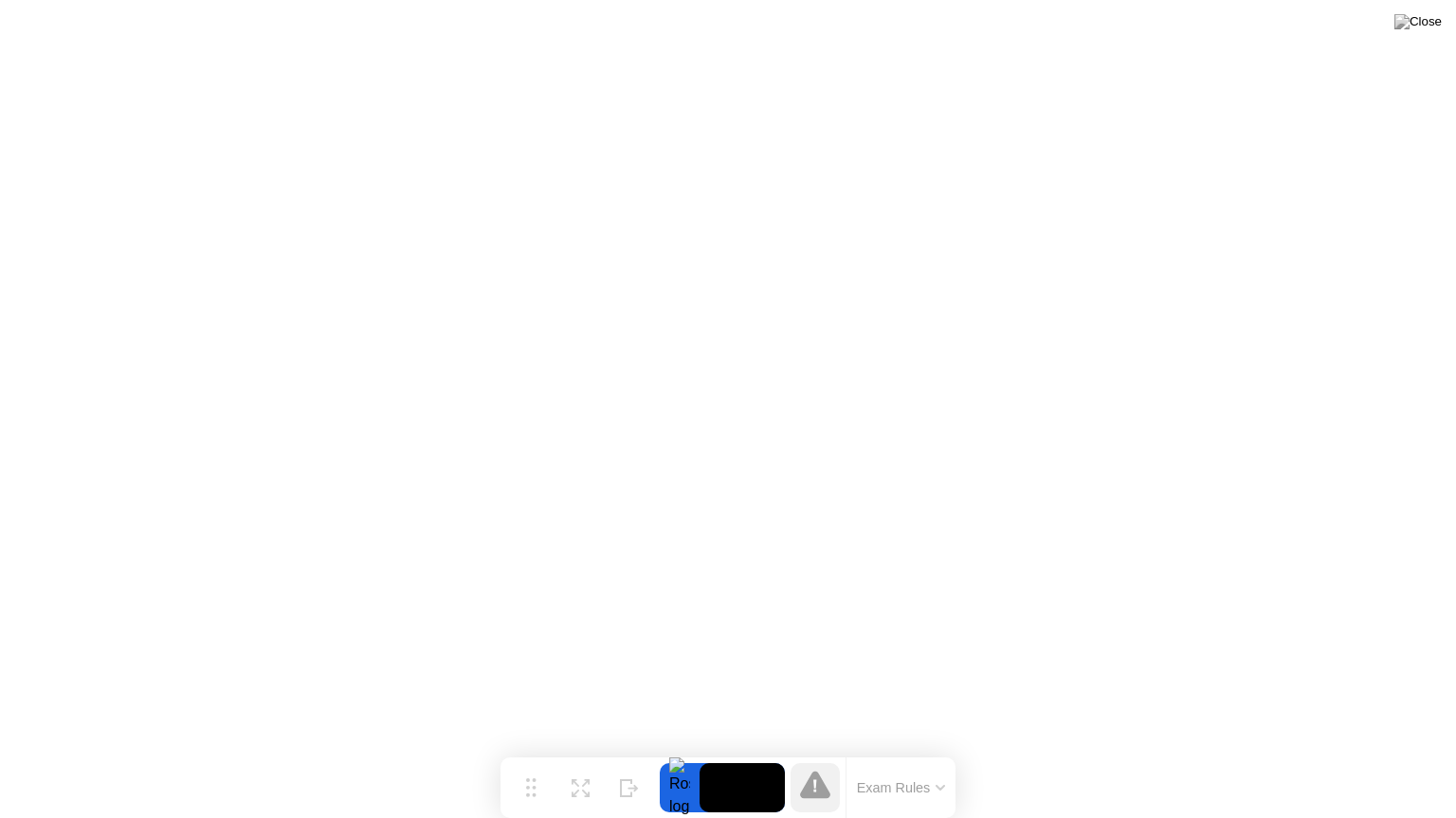
click at [938, 751] on button "Exam Rules" at bounding box center [901, 787] width 101 height 17
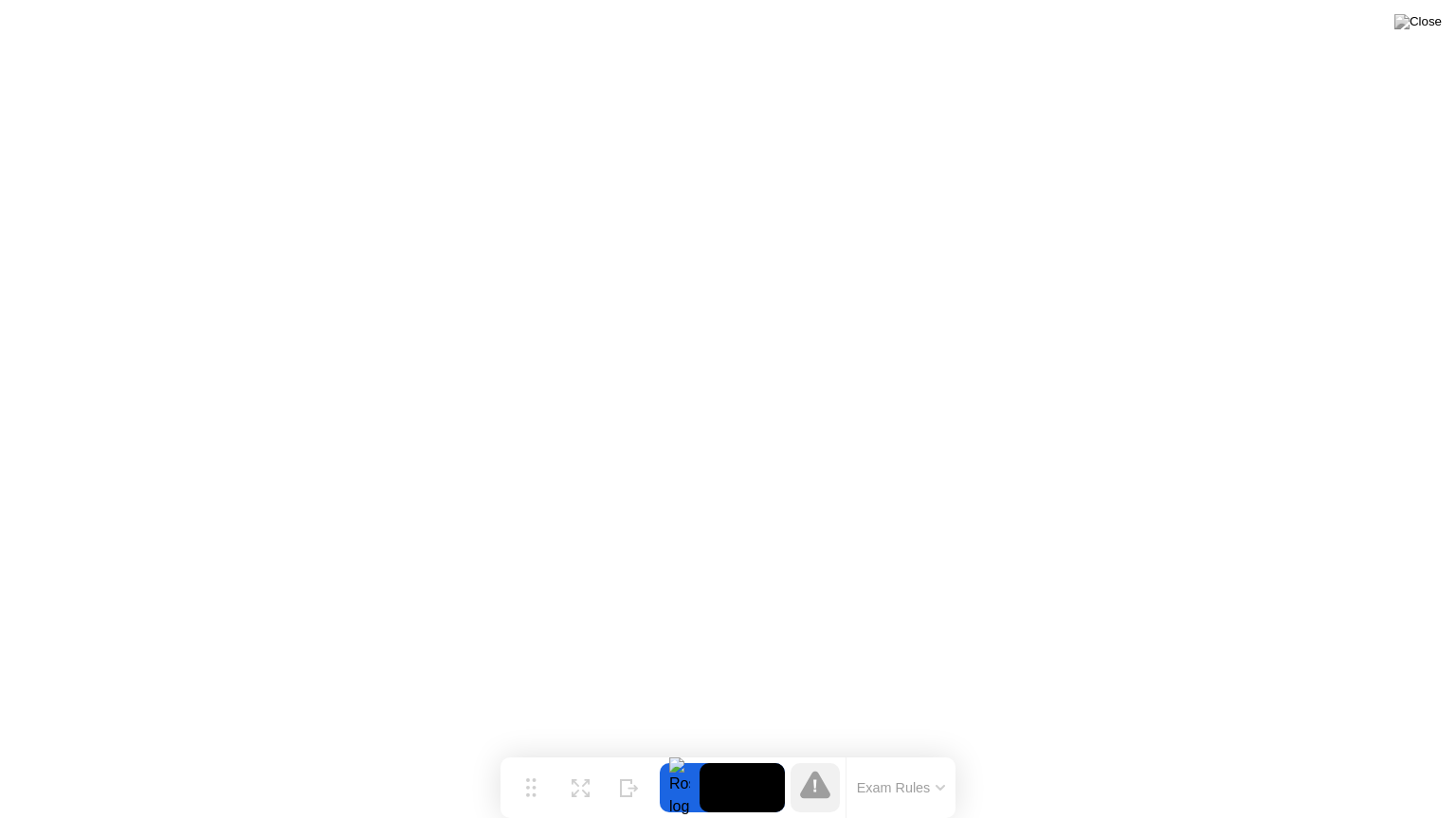
click at [814, 751] on icon at bounding box center [814, 786] width 3 height 12
click at [813, 751] on icon at bounding box center [815, 785] width 4 height 13
click at [688, 751] on div at bounding box center [679, 788] width 39 height 49
click at [927, 751] on button "Exam Rules" at bounding box center [901, 787] width 101 height 17
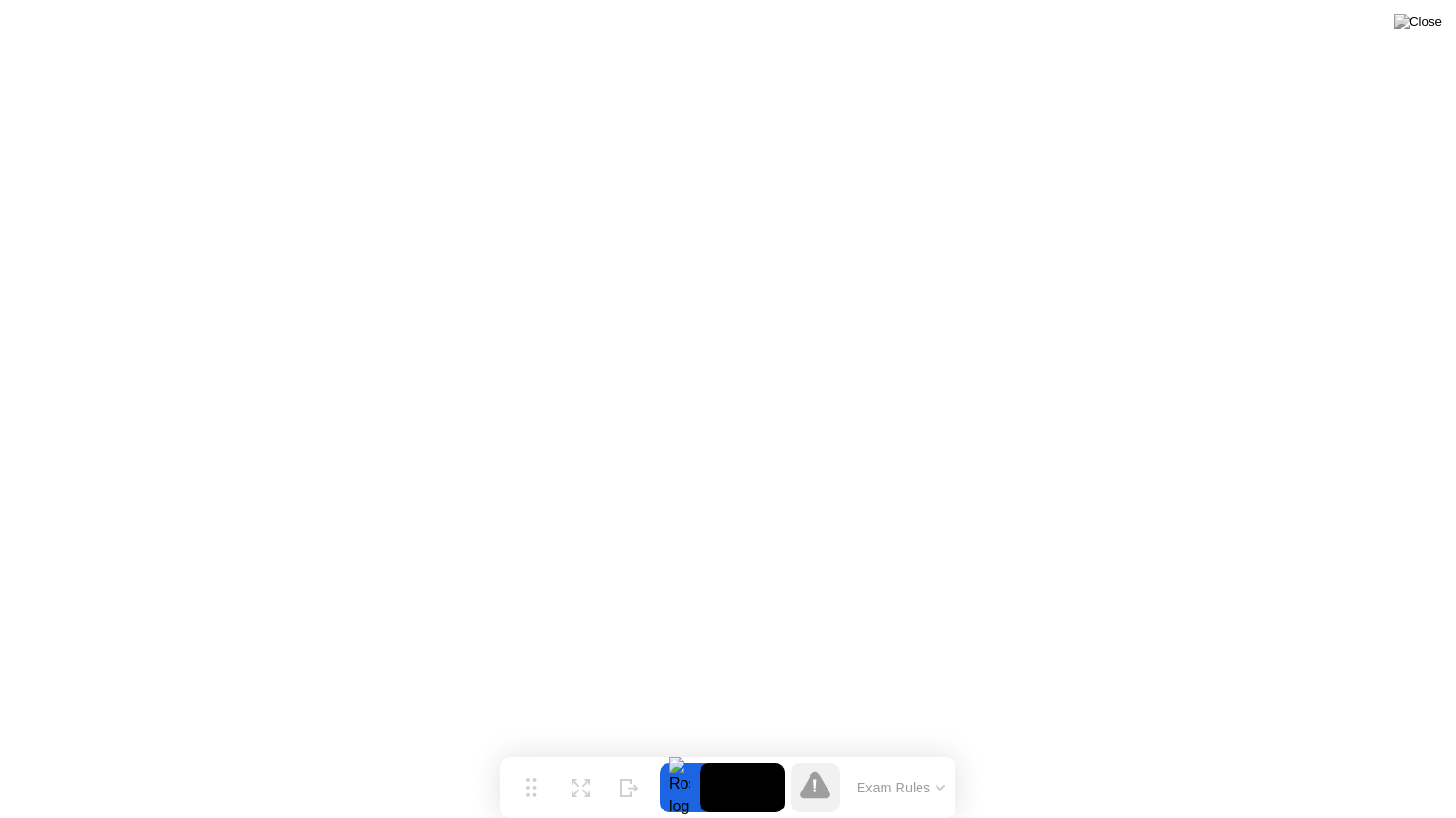
click at [676, 751] on div at bounding box center [679, 788] width 39 height 49
click at [806, 751] on icon at bounding box center [814, 784] width 31 height 28
click at [576, 751] on icon at bounding box center [580, 781] width 18 height 18
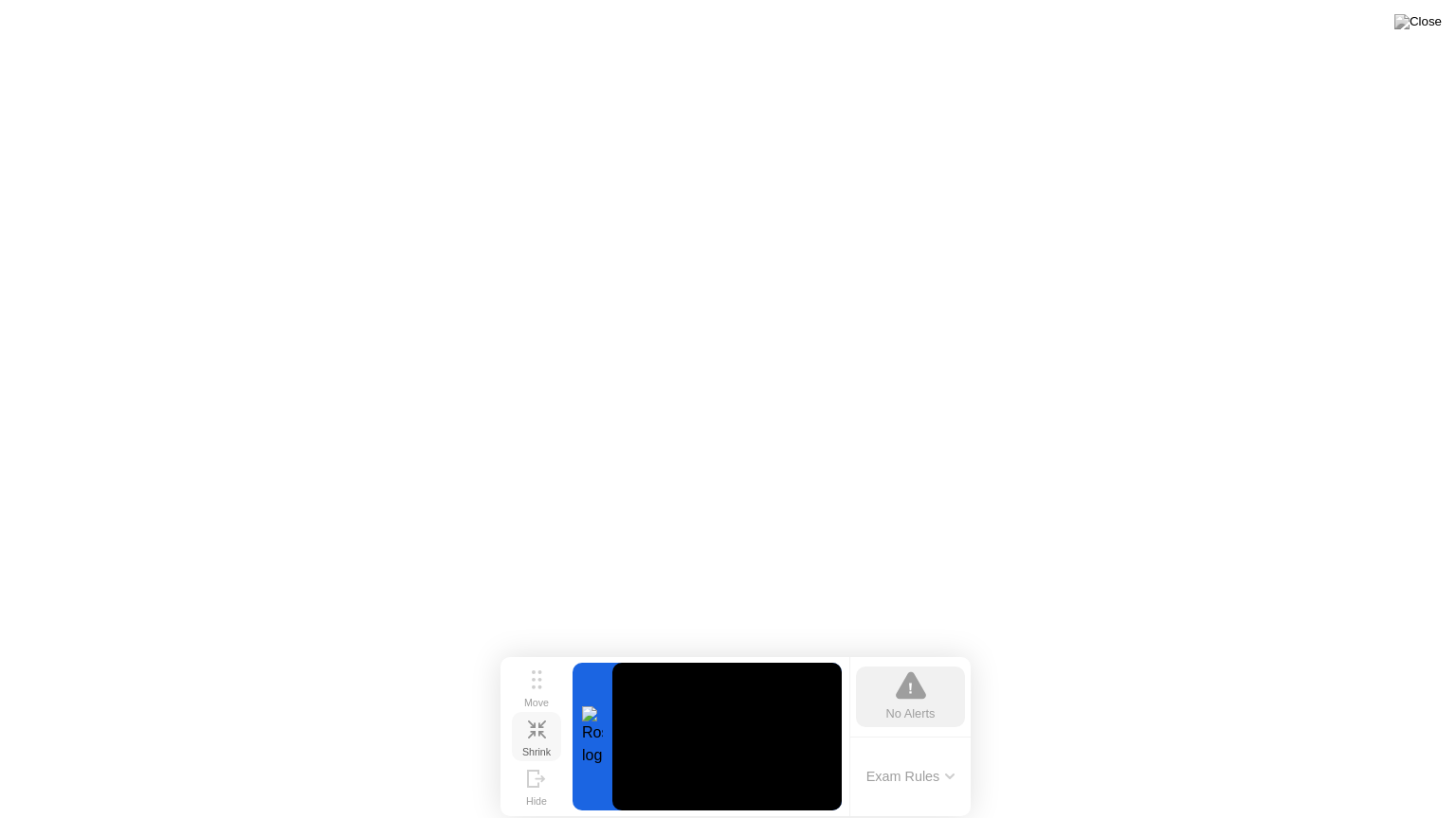
click at [537, 727] on icon at bounding box center [537, 730] width 18 height 18
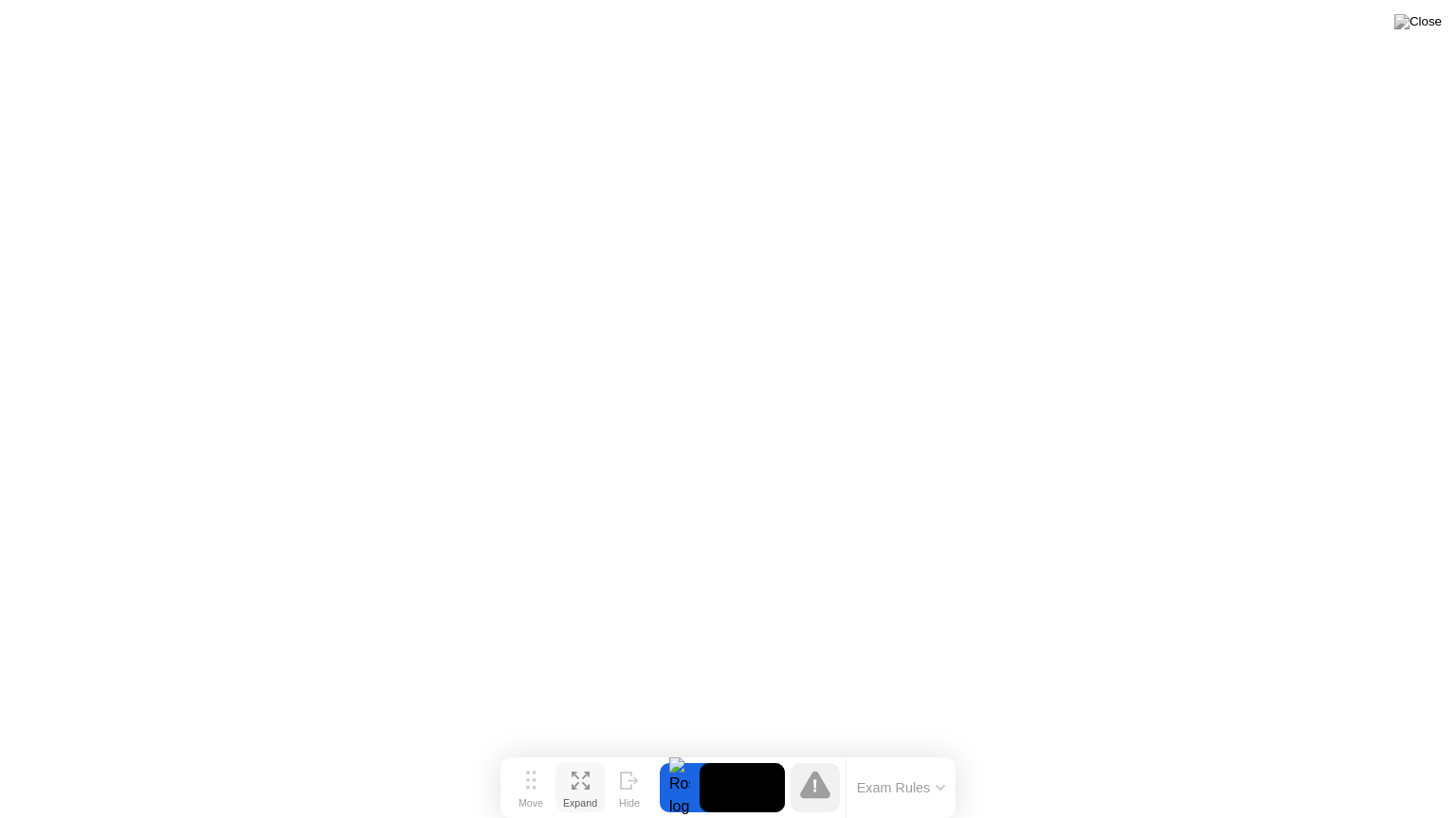
click at [572, 751] on icon at bounding box center [580, 781] width 18 height 18
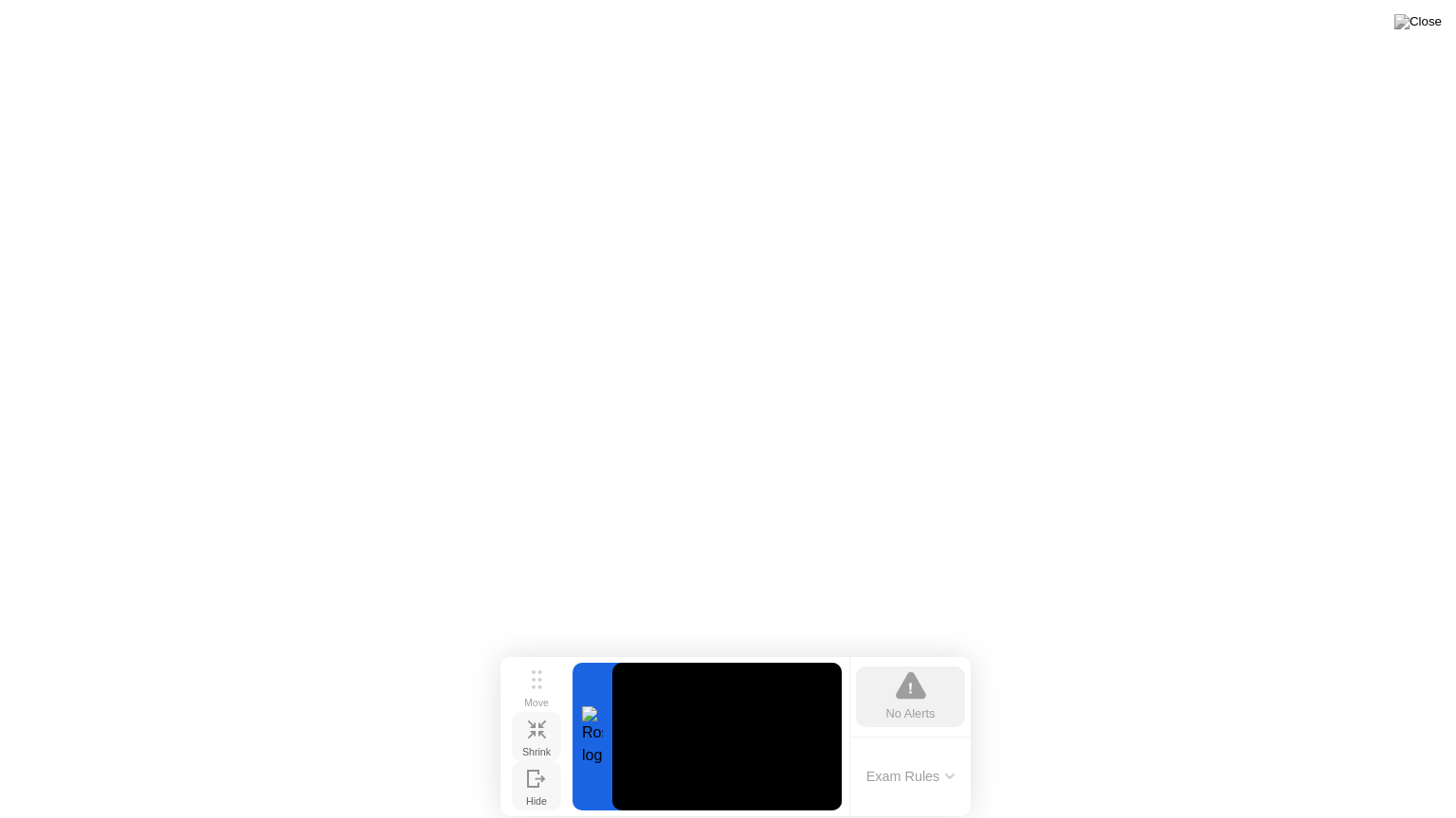
click at [538, 751] on icon at bounding box center [533, 779] width 11 height 16
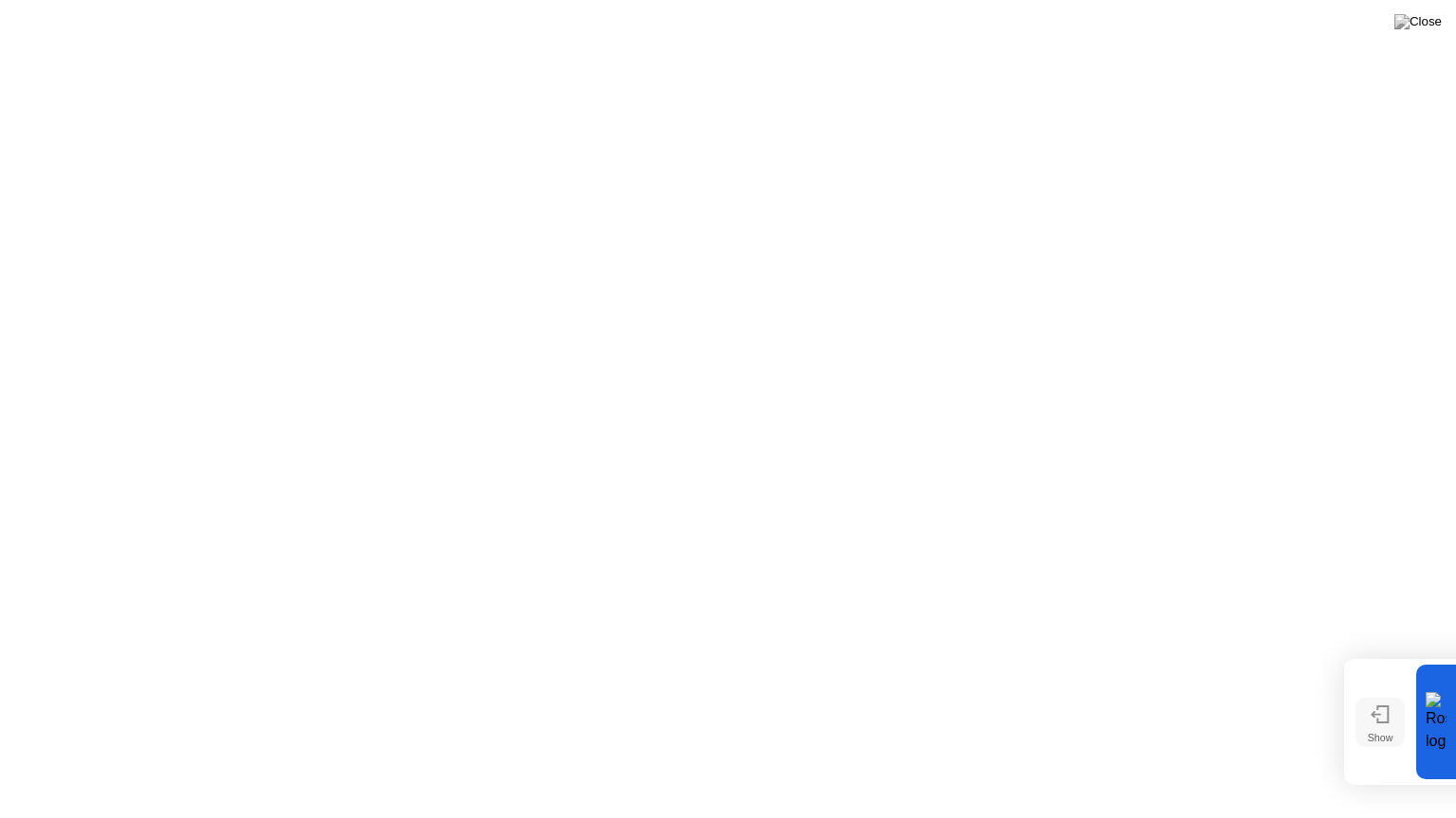
click at [1376, 732] on div "Show" at bounding box center [1380, 738] width 26 height 12
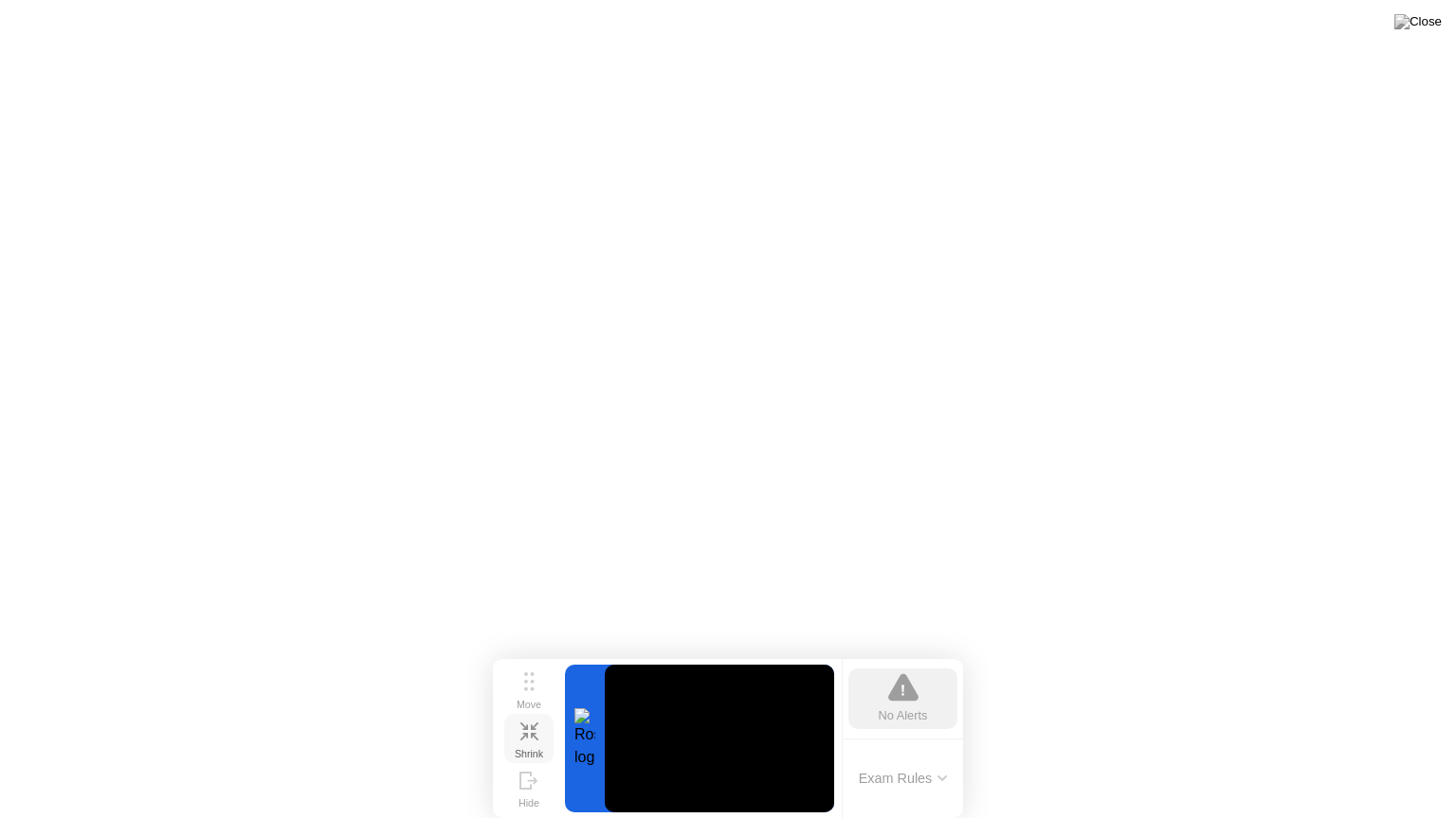
click at [534, 748] on div "Shrink" at bounding box center [528, 754] width 29 height 12
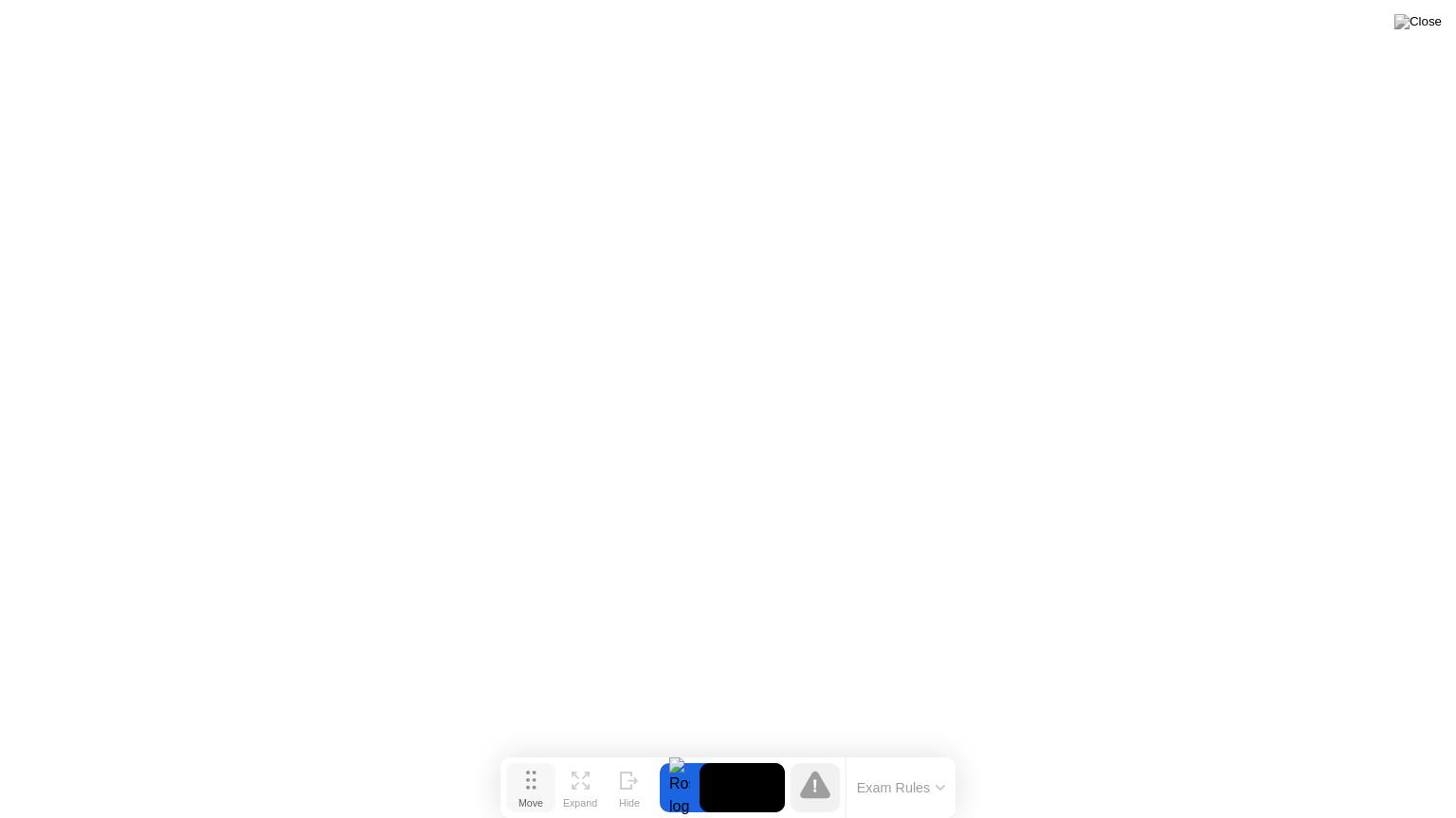
click at [537, 751] on button "Move" at bounding box center [531, 788] width 49 height 49
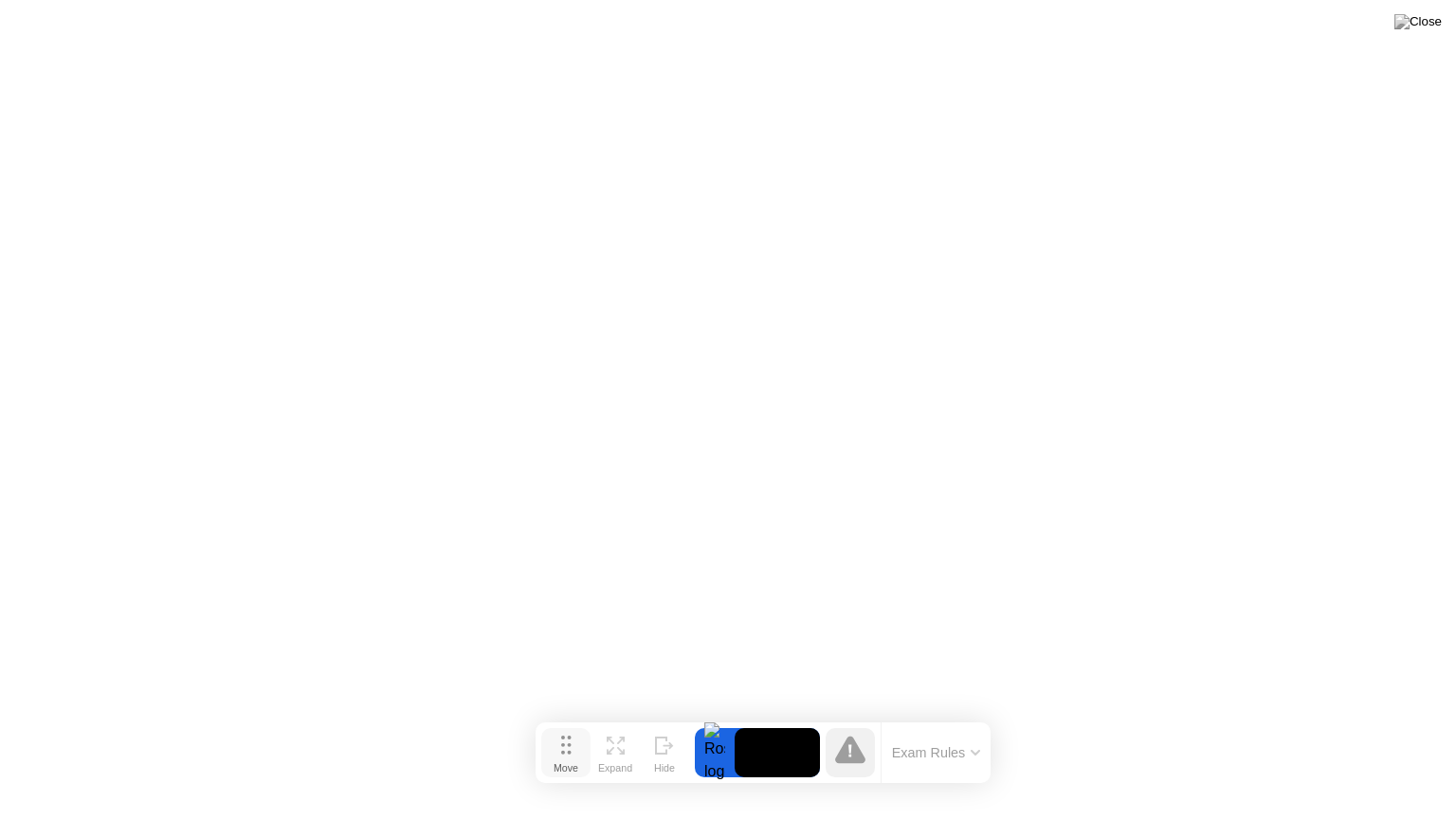
drag, startPoint x: 533, startPoint y: 795, endPoint x: 568, endPoint y: 762, distance: 48.1
click at [568, 751] on div "Move" at bounding box center [566, 769] width 25 height 12
click at [1432, 25] on img at bounding box center [1418, 21] width 47 height 15
